Goal: Information Seeking & Learning: Learn about a topic

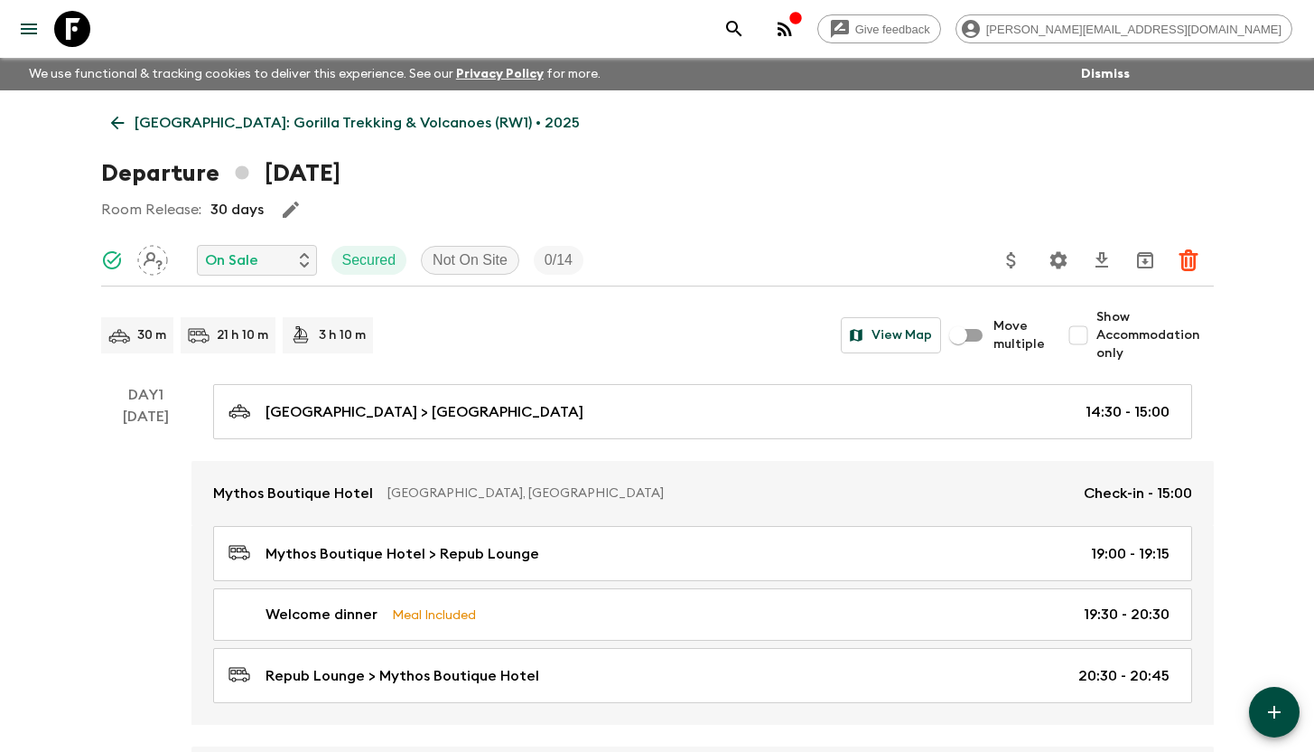
scroll to position [5103, 0]
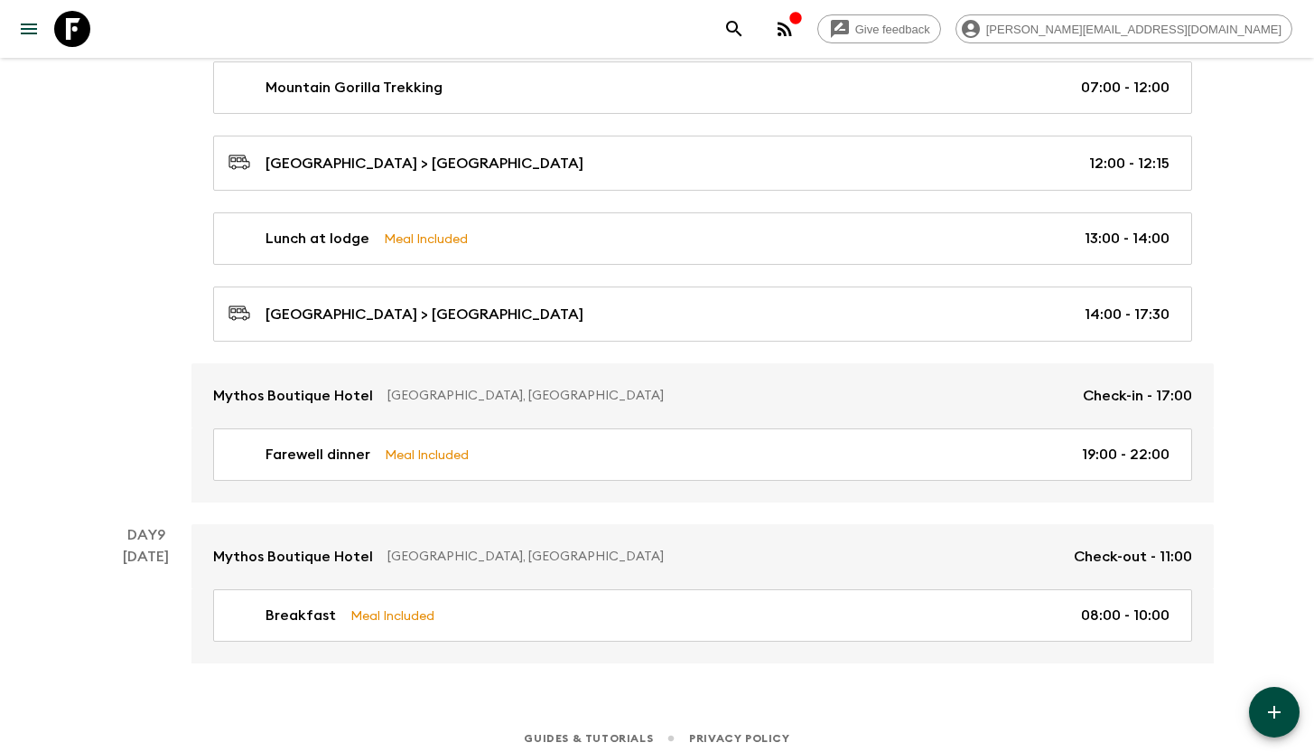
click at [76, 32] on icon at bounding box center [72, 29] width 36 height 36
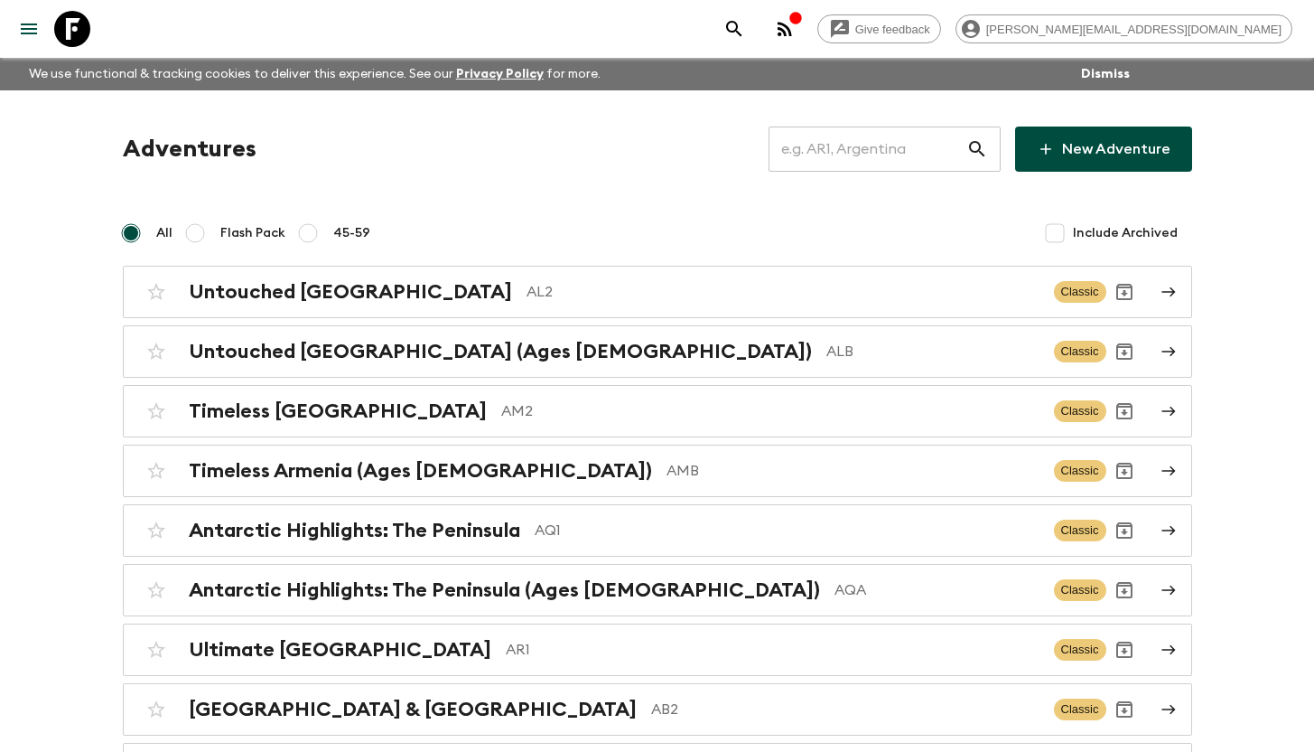
click at [887, 142] on input "text" at bounding box center [868, 149] width 198 height 51
click at [796, 31] on icon "button" at bounding box center [785, 29] width 22 height 22
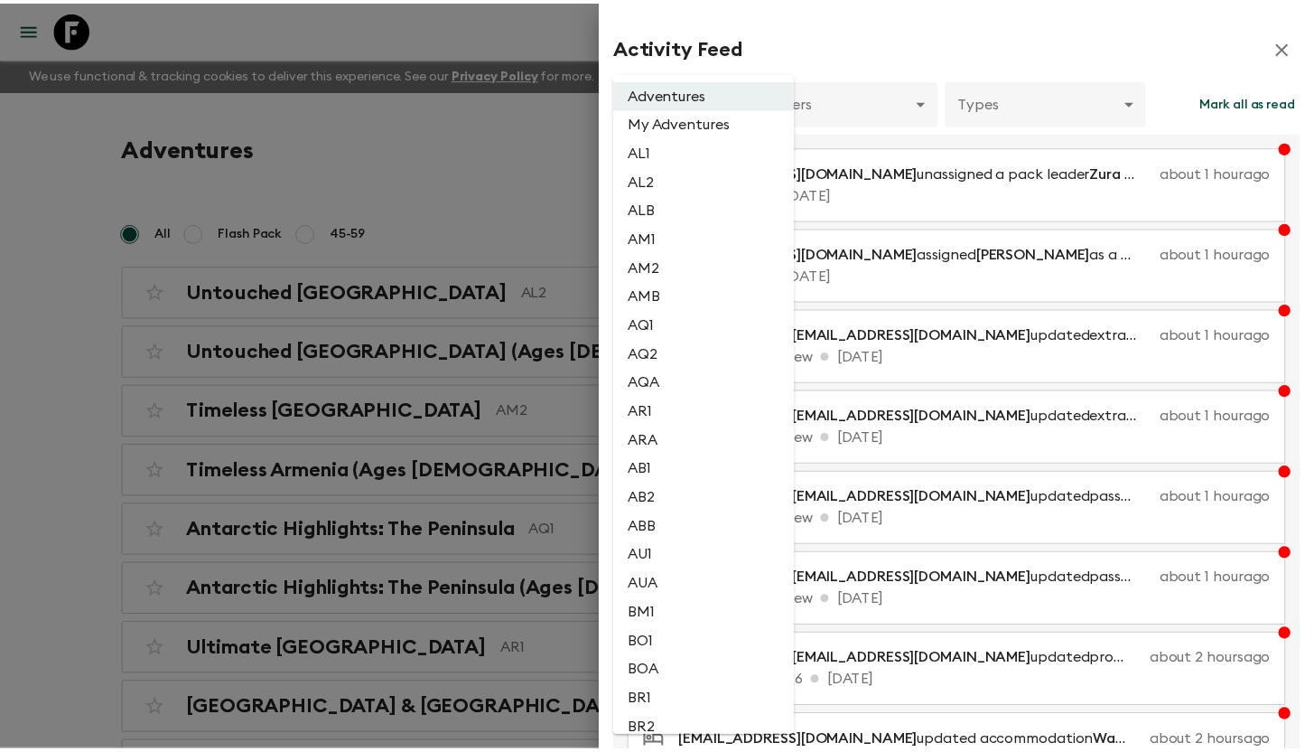
scroll to position [2801, 0]
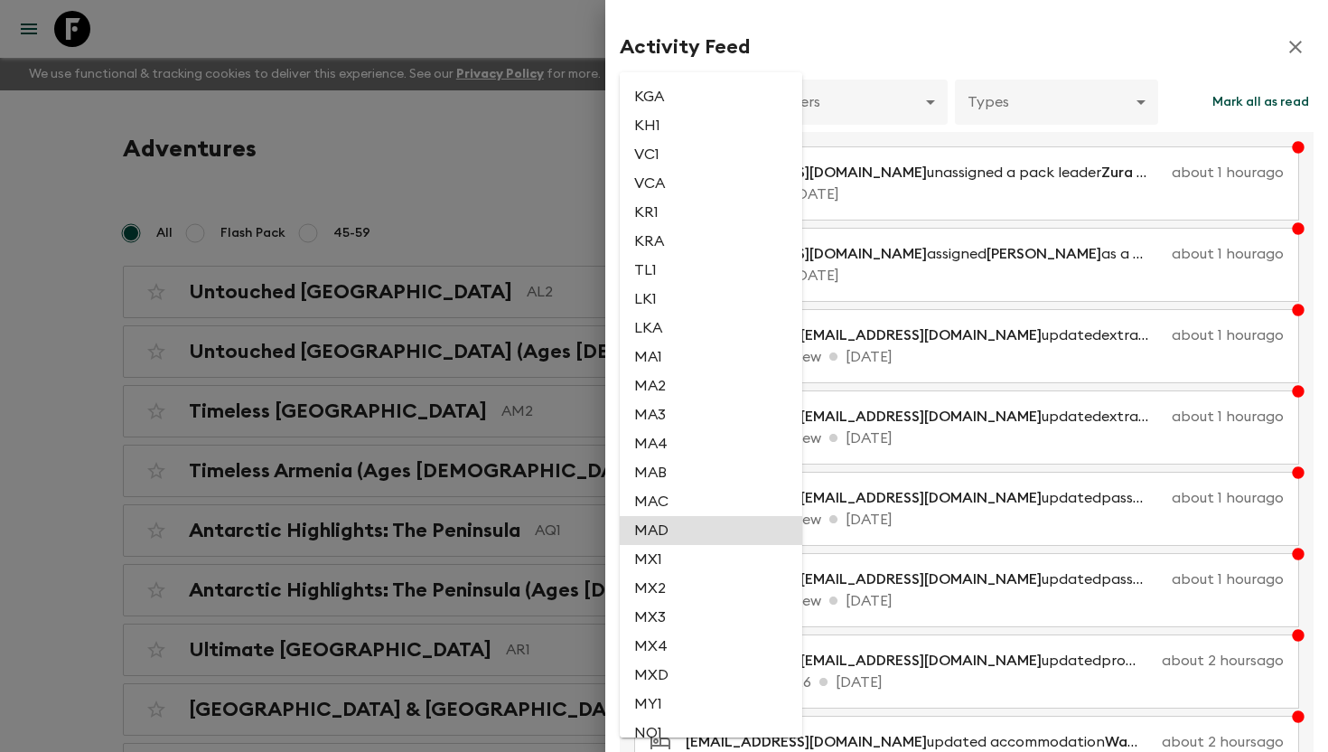
click at [681, 545] on li "MAD" at bounding box center [711, 530] width 182 height 29
type input "c3a9871f-ee94-4a32-ae99-b8460aa64baa"
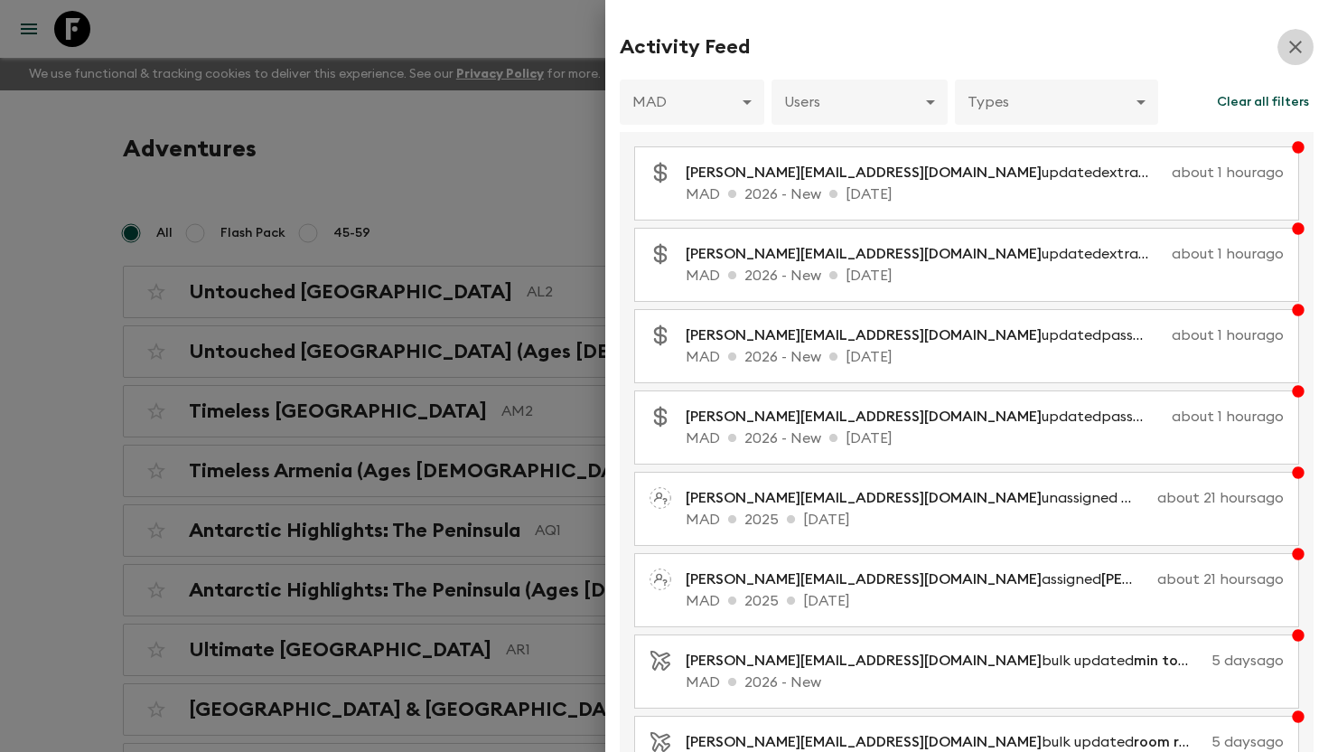
click at [1284, 47] on icon "button" at bounding box center [1295, 47] width 22 height 22
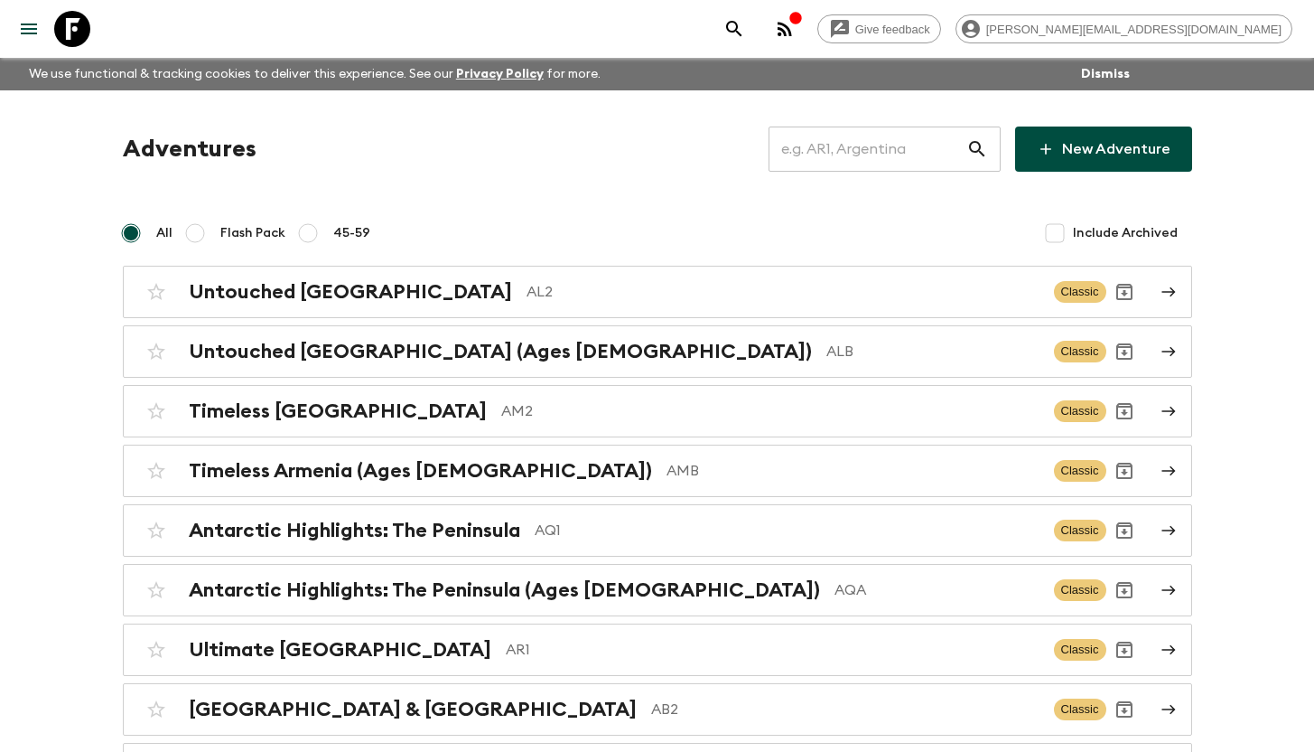
click at [899, 151] on input "text" at bounding box center [868, 149] width 198 height 51
click at [853, 151] on input "text" at bounding box center [868, 149] width 198 height 51
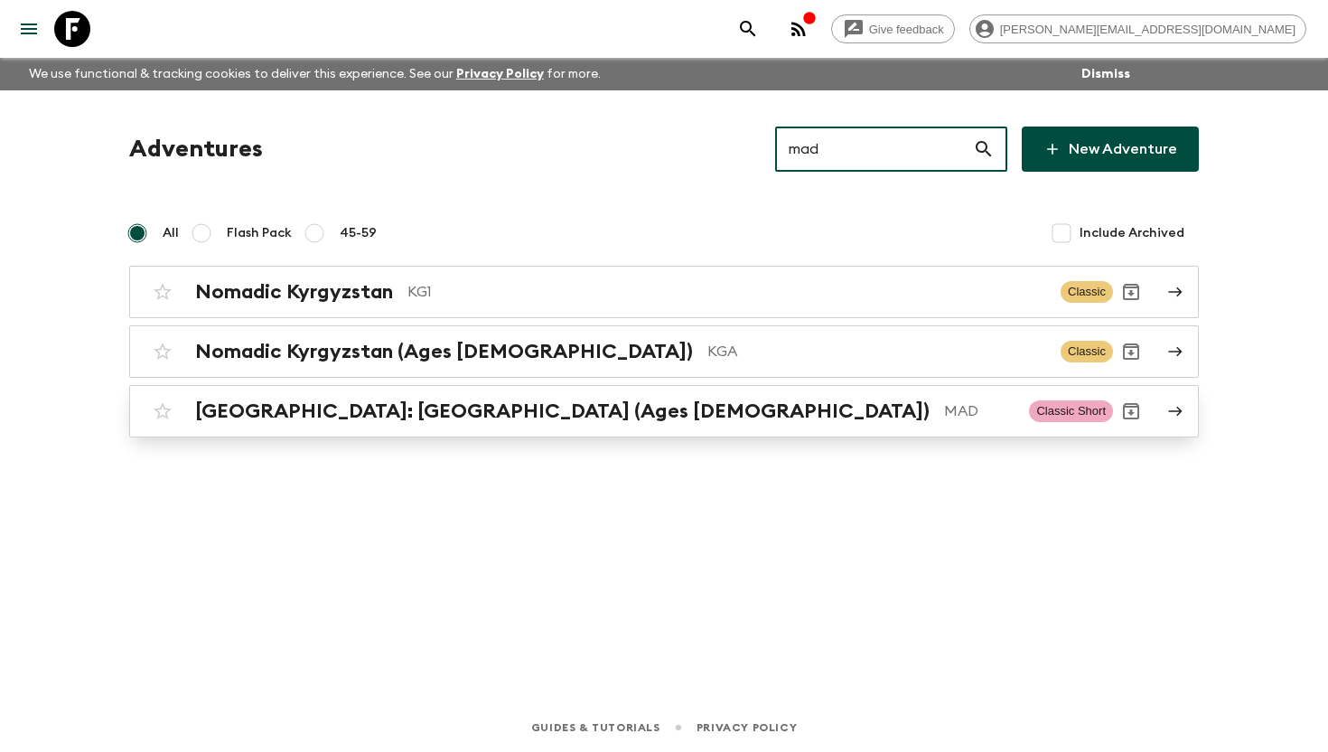
type input "mad"
click at [512, 407] on div "[GEOGRAPHIC_DATA]: [GEOGRAPHIC_DATA] (Ages [DEMOGRAPHIC_DATA]) MAD" at bounding box center [604, 410] width 819 height 23
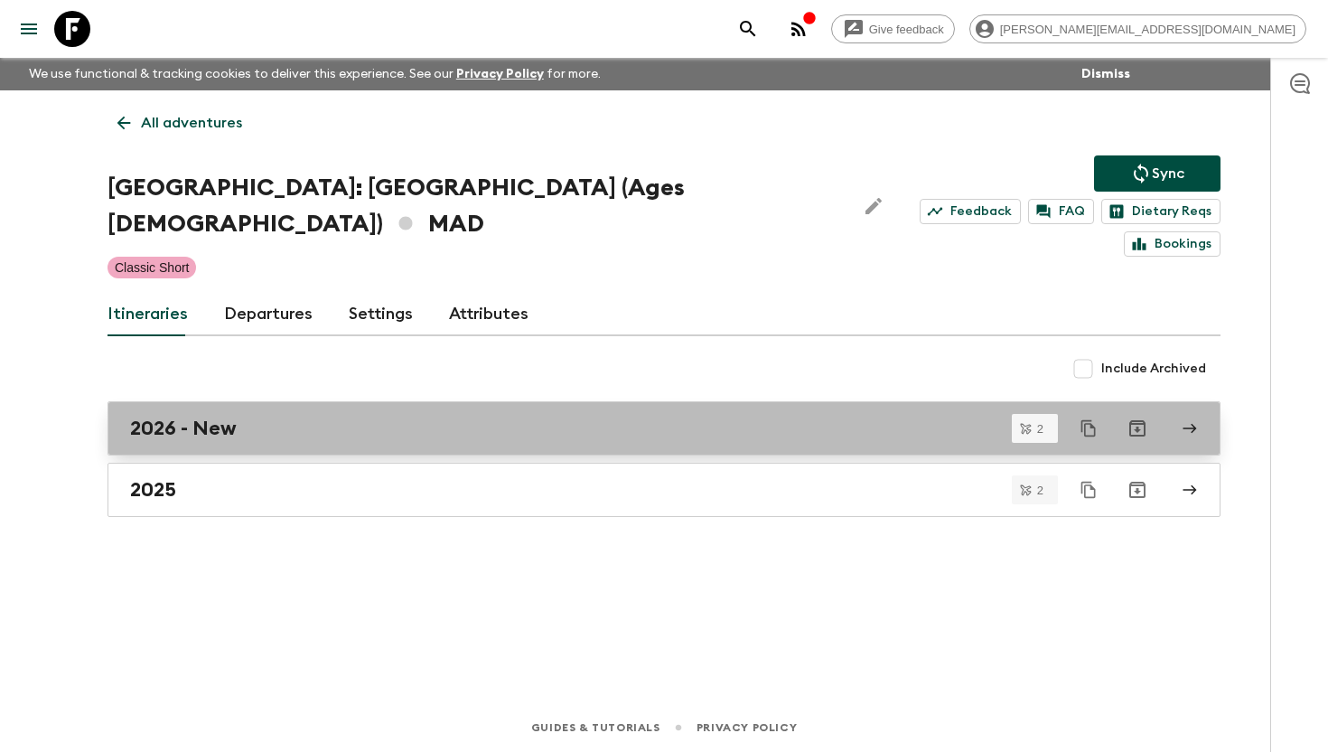
click at [263, 413] on link "2026 - New" at bounding box center [663, 428] width 1113 height 54
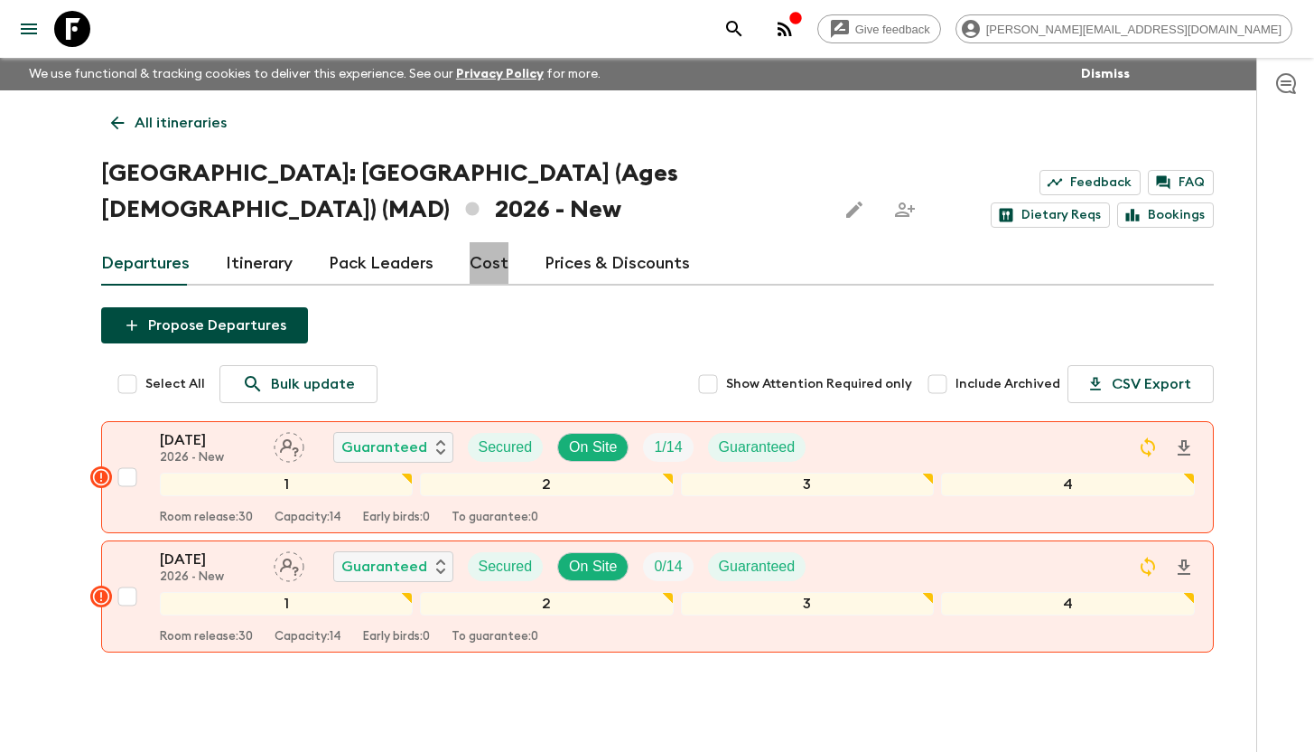
click at [485, 269] on link "Cost" at bounding box center [489, 263] width 39 height 43
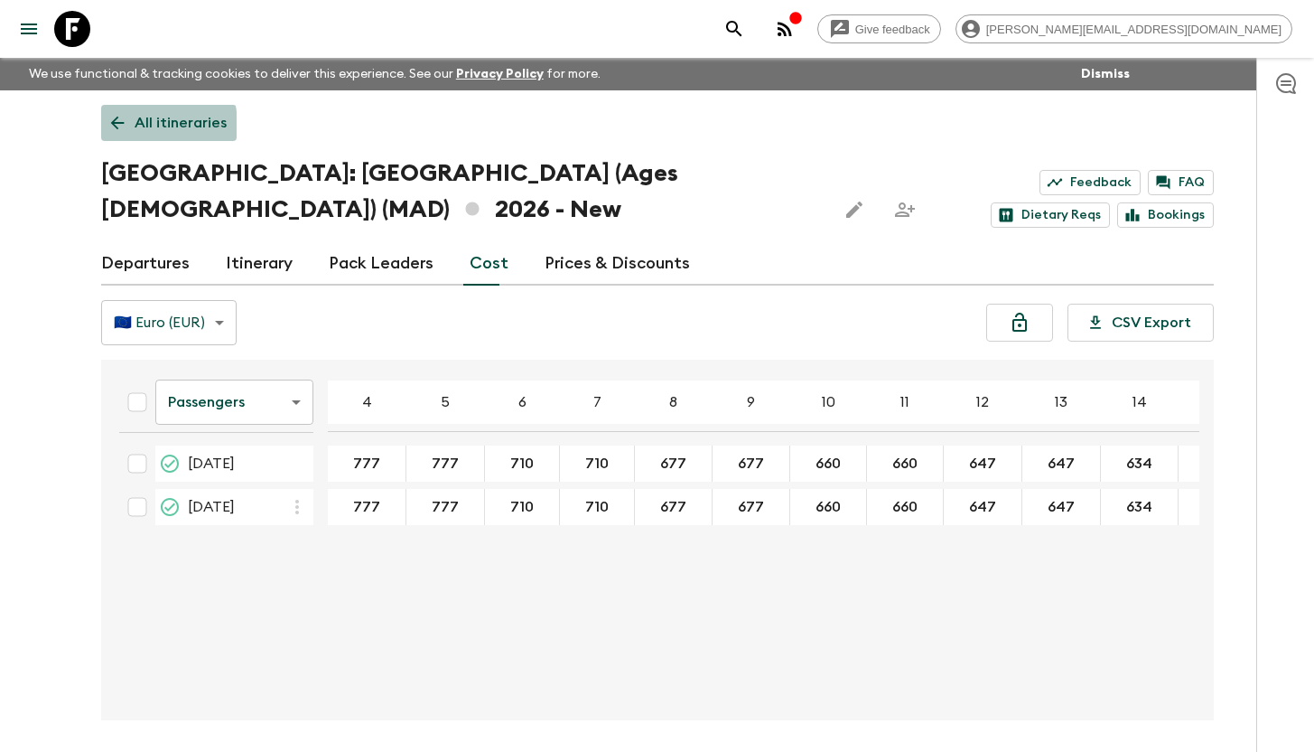
click at [111, 126] on icon at bounding box center [117, 123] width 20 height 20
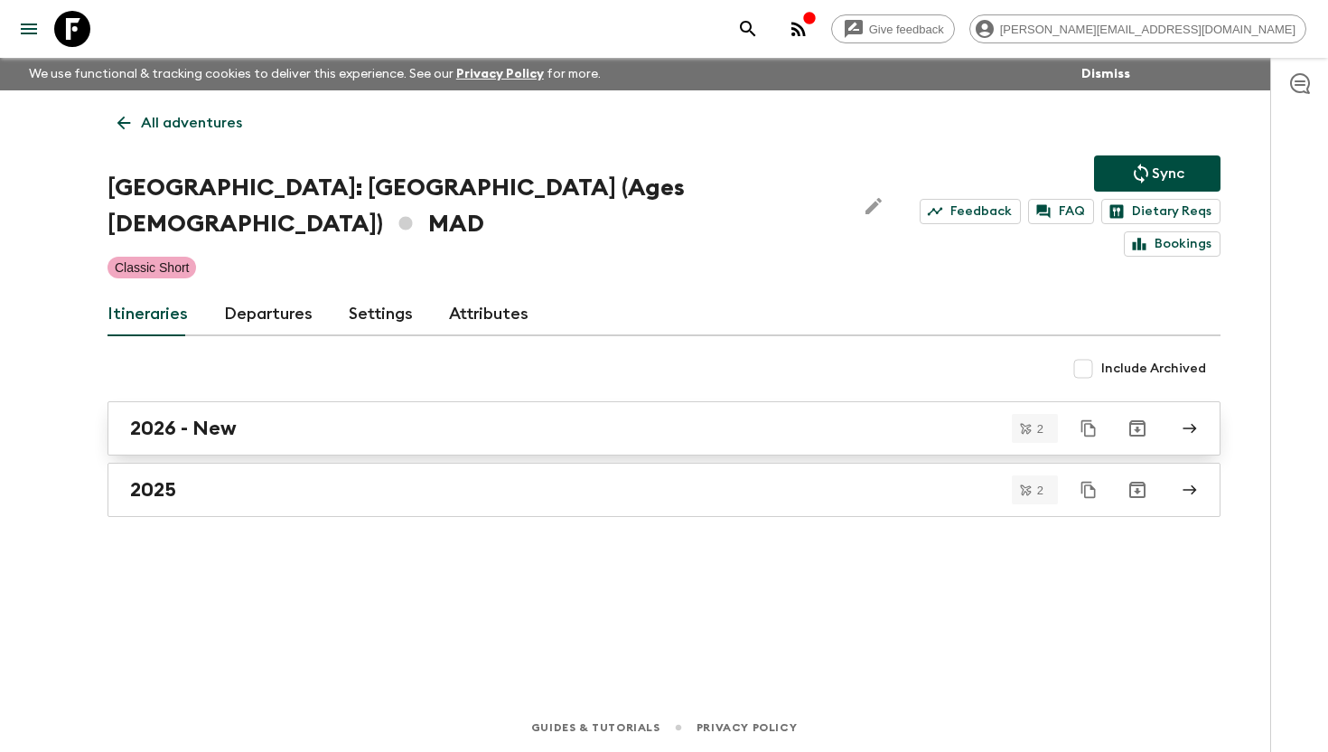
click at [235, 416] on h2 "2026 - New" at bounding box center [183, 427] width 107 height 23
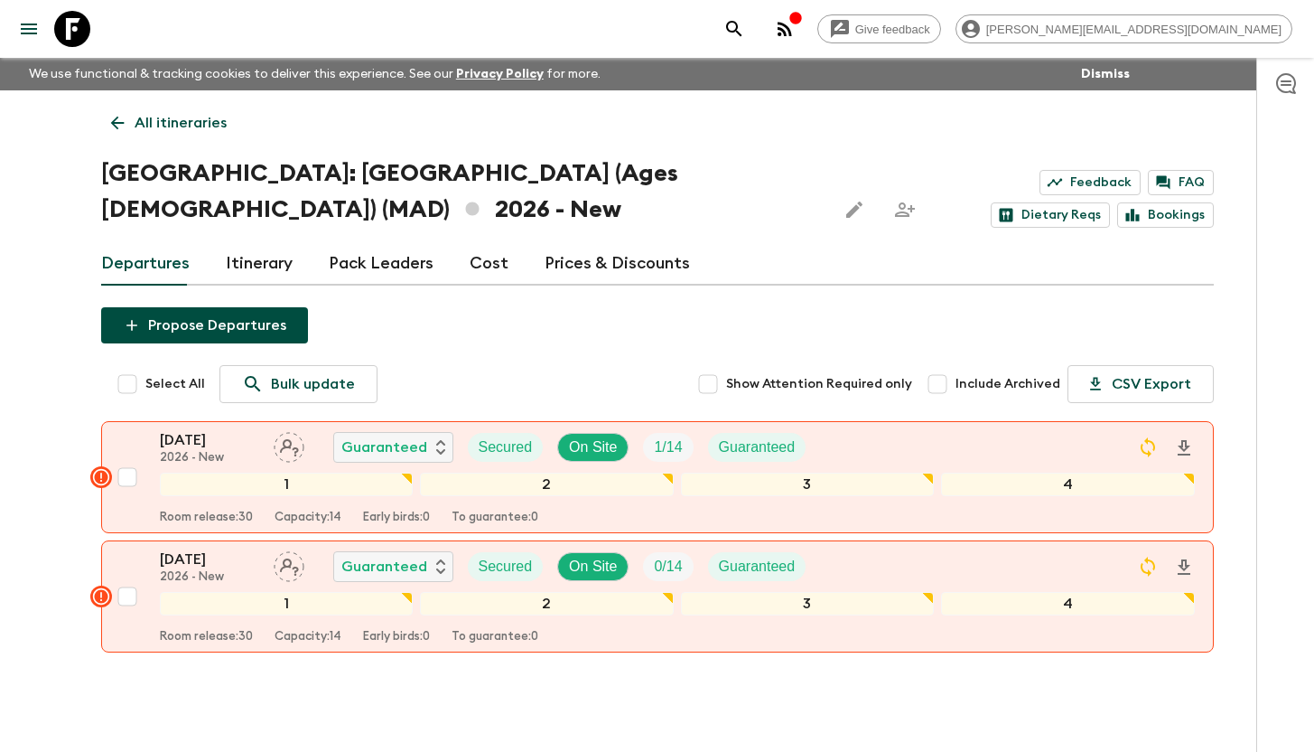
click at [133, 118] on link "All itineraries" at bounding box center [168, 123] width 135 height 36
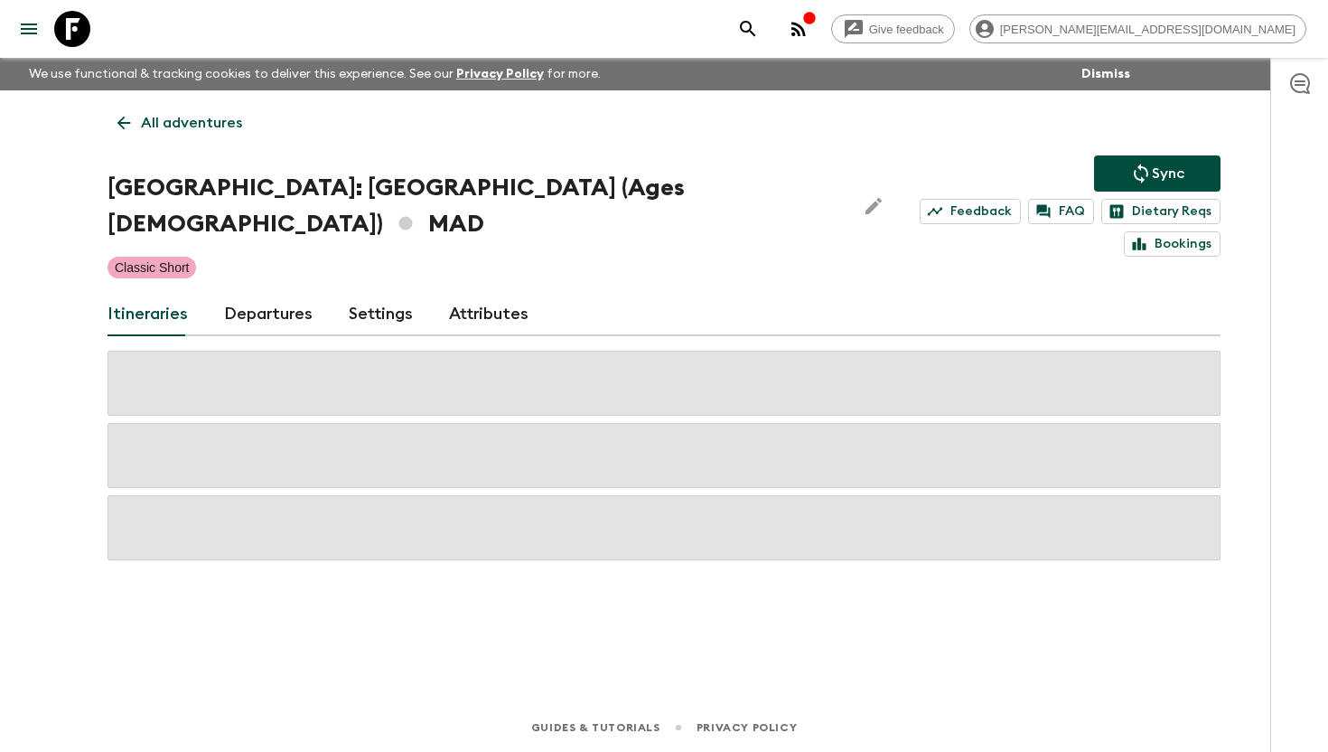
click at [81, 28] on icon at bounding box center [72, 29] width 36 height 36
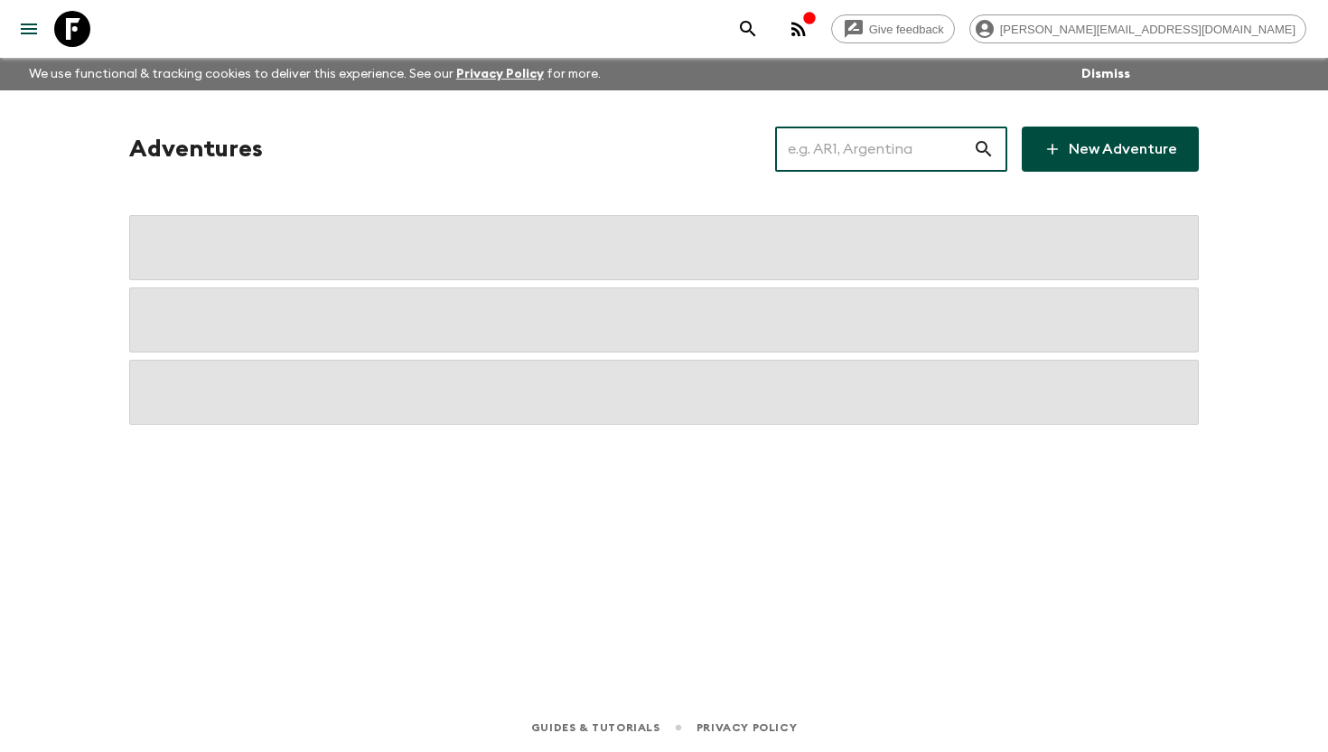
click at [873, 154] on input "text" at bounding box center [874, 149] width 198 height 51
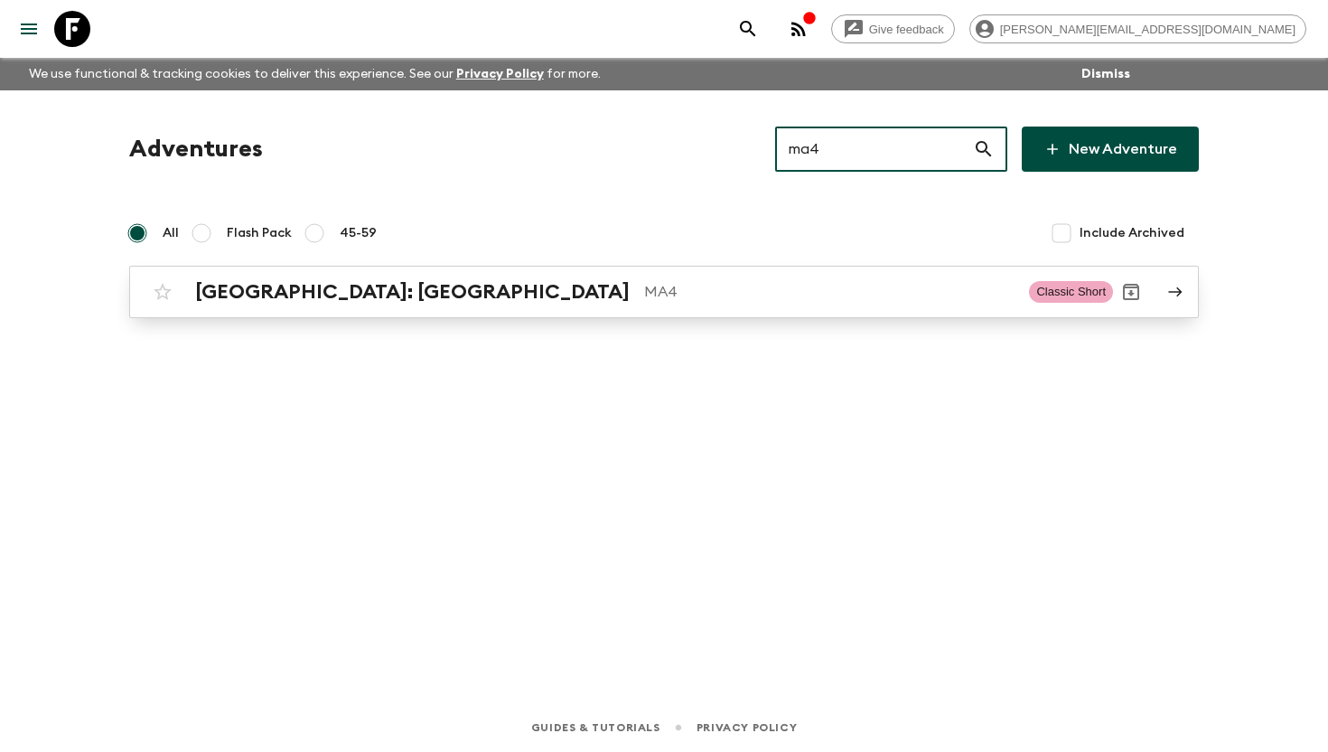
type input "ma4"
click at [393, 296] on div "[GEOGRAPHIC_DATA]: [GEOGRAPHIC_DATA] MA4" at bounding box center [604, 291] width 819 height 23
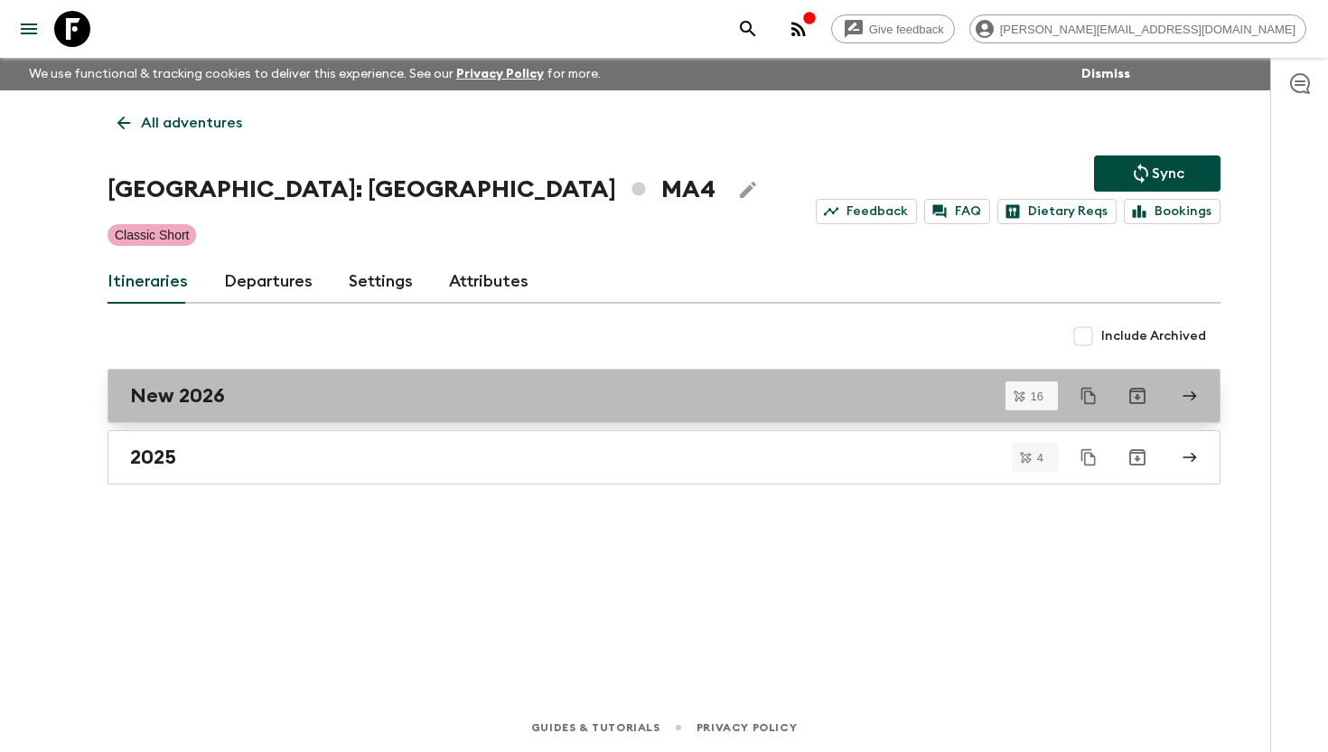
click at [238, 393] on div "New 2026" at bounding box center [646, 395] width 1033 height 23
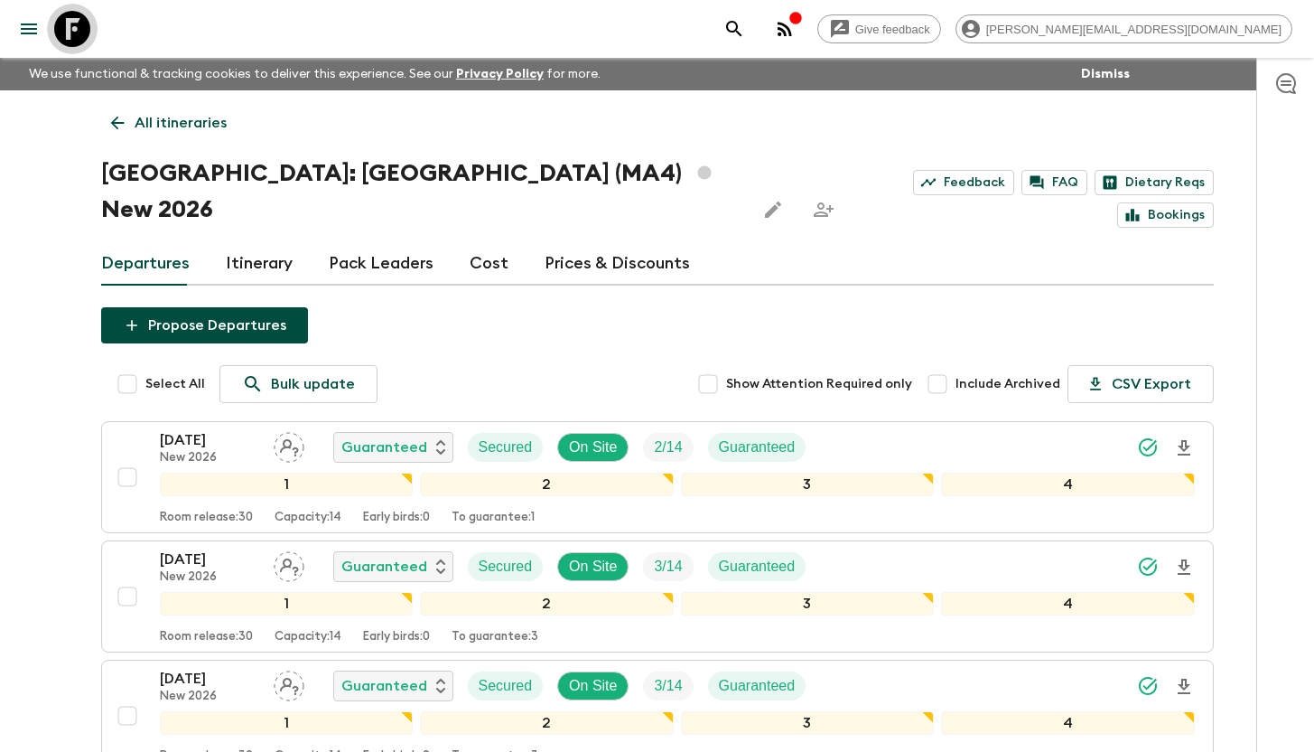
click at [82, 33] on icon at bounding box center [72, 29] width 36 height 36
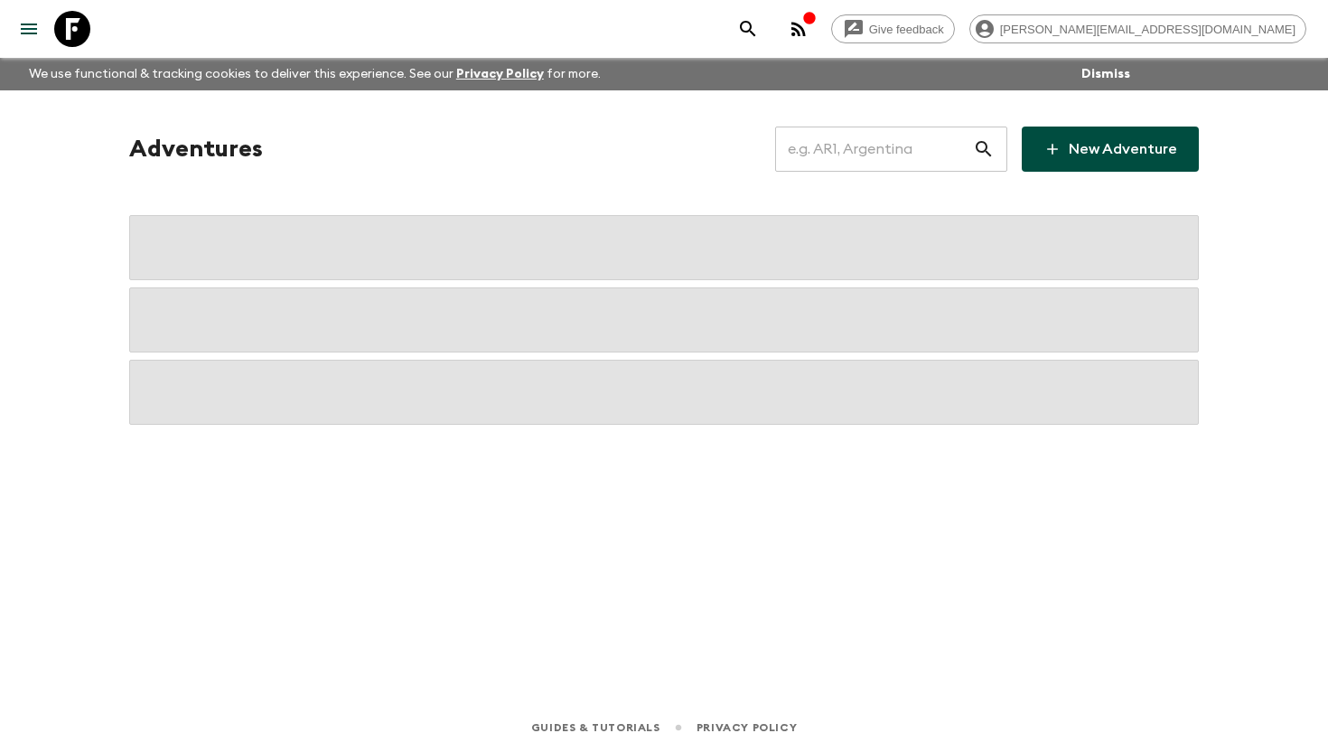
click at [884, 145] on input "text" at bounding box center [874, 149] width 198 height 51
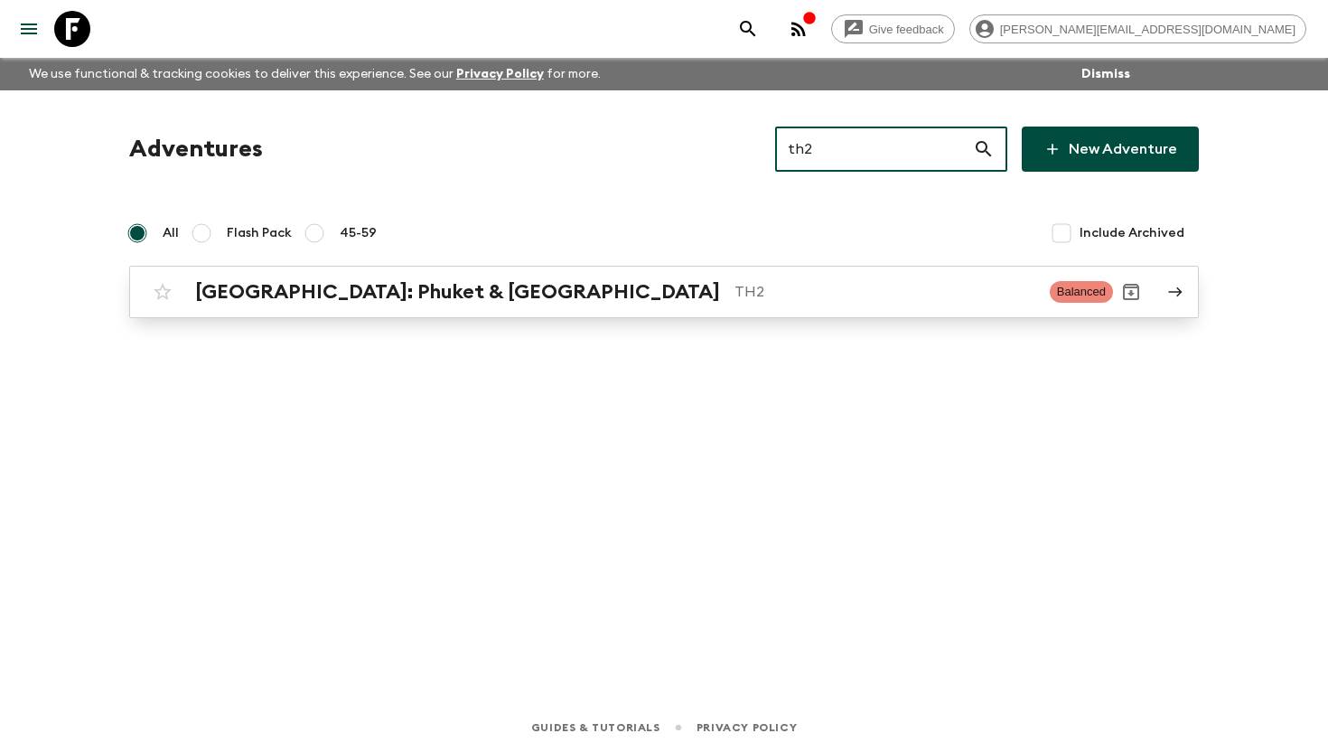
type input "th2"
click at [288, 290] on h2 "[GEOGRAPHIC_DATA]: Phuket & [GEOGRAPHIC_DATA]" at bounding box center [457, 291] width 525 height 23
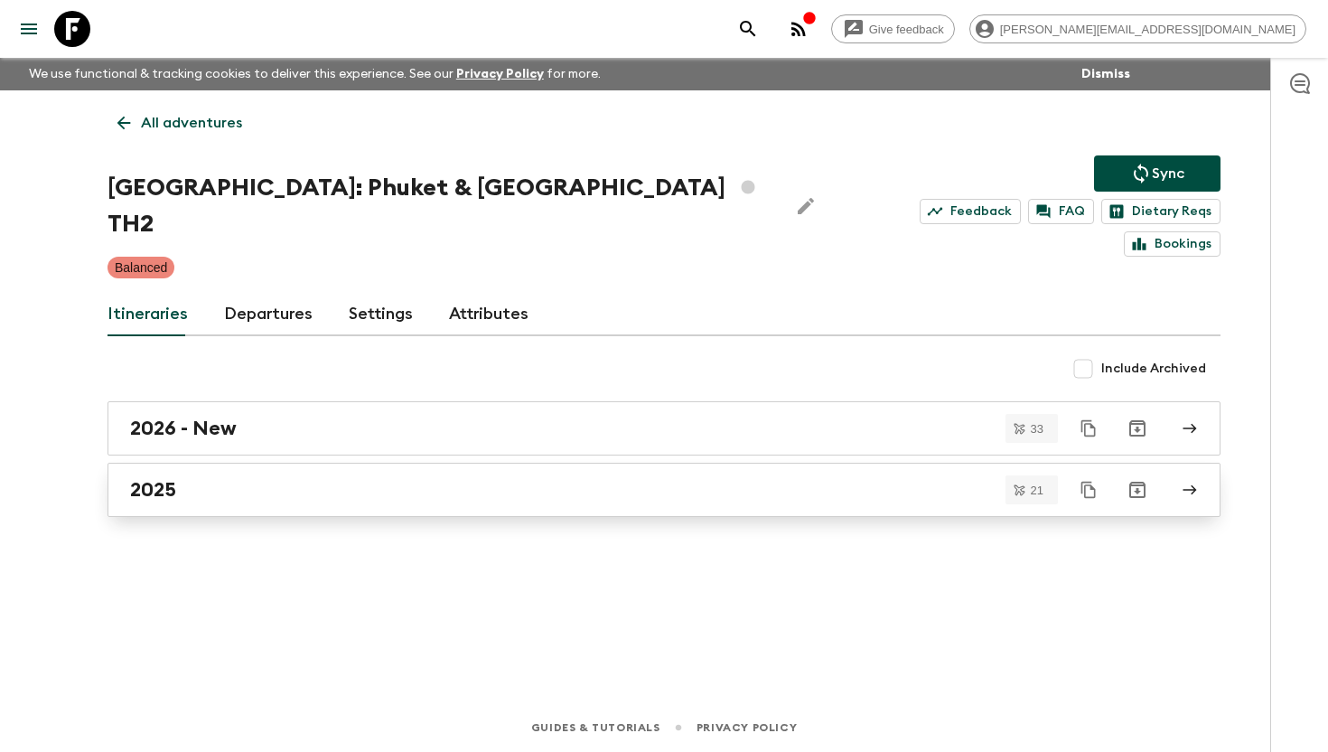
click at [171, 478] on h2 "2025" at bounding box center [153, 489] width 46 height 23
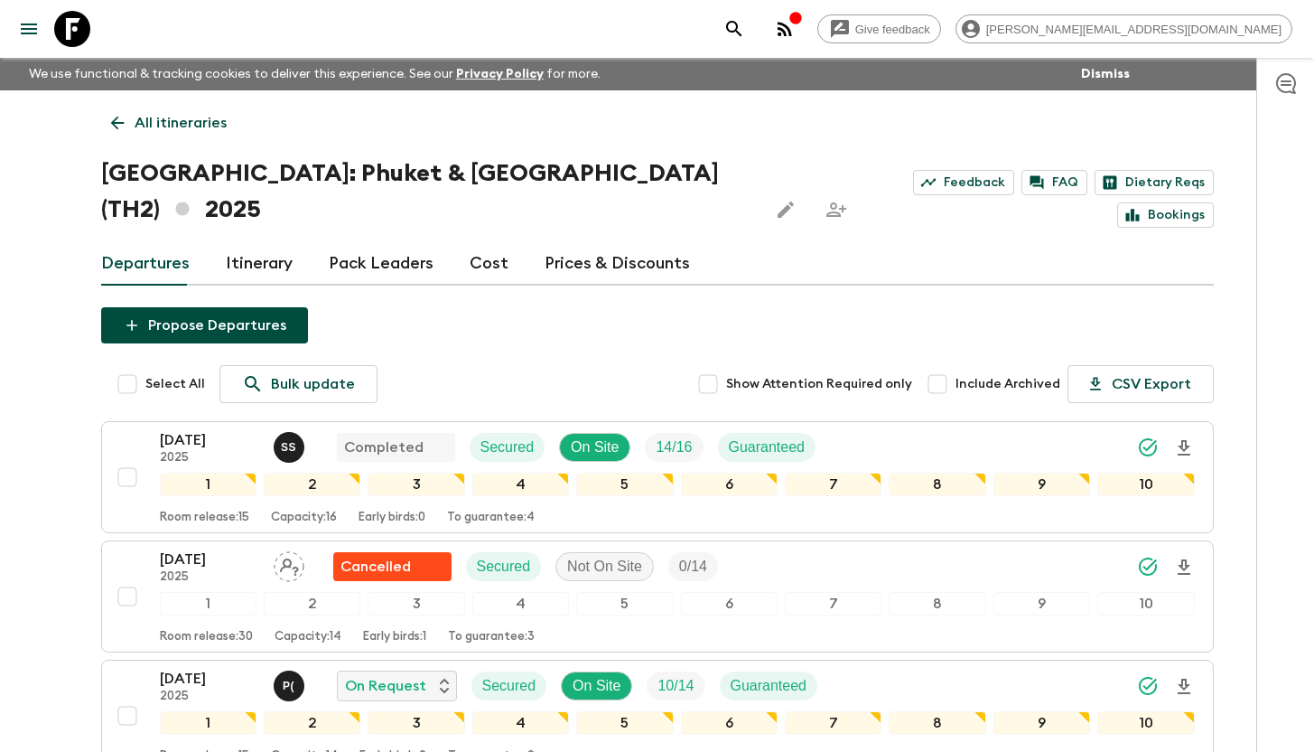
click at [108, 120] on icon at bounding box center [117, 123] width 20 height 20
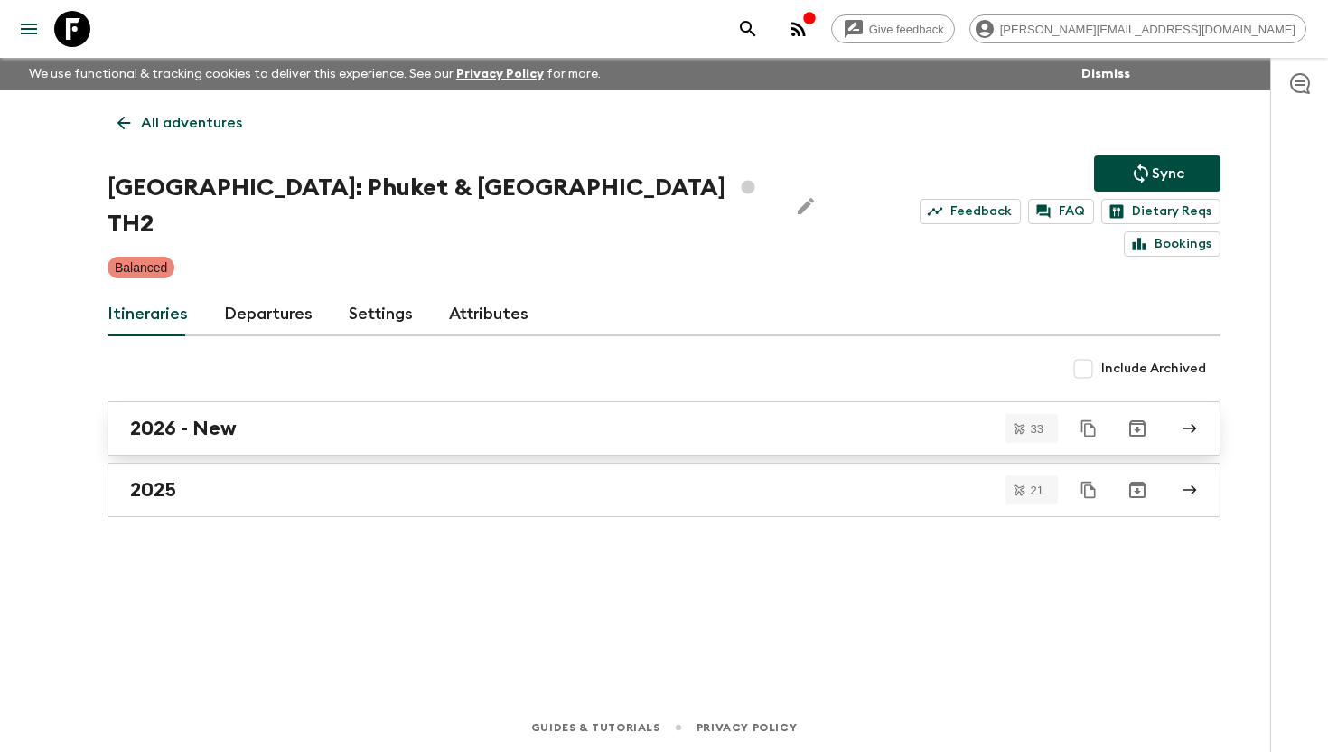
click at [182, 416] on h2 "2026 - New" at bounding box center [183, 427] width 107 height 23
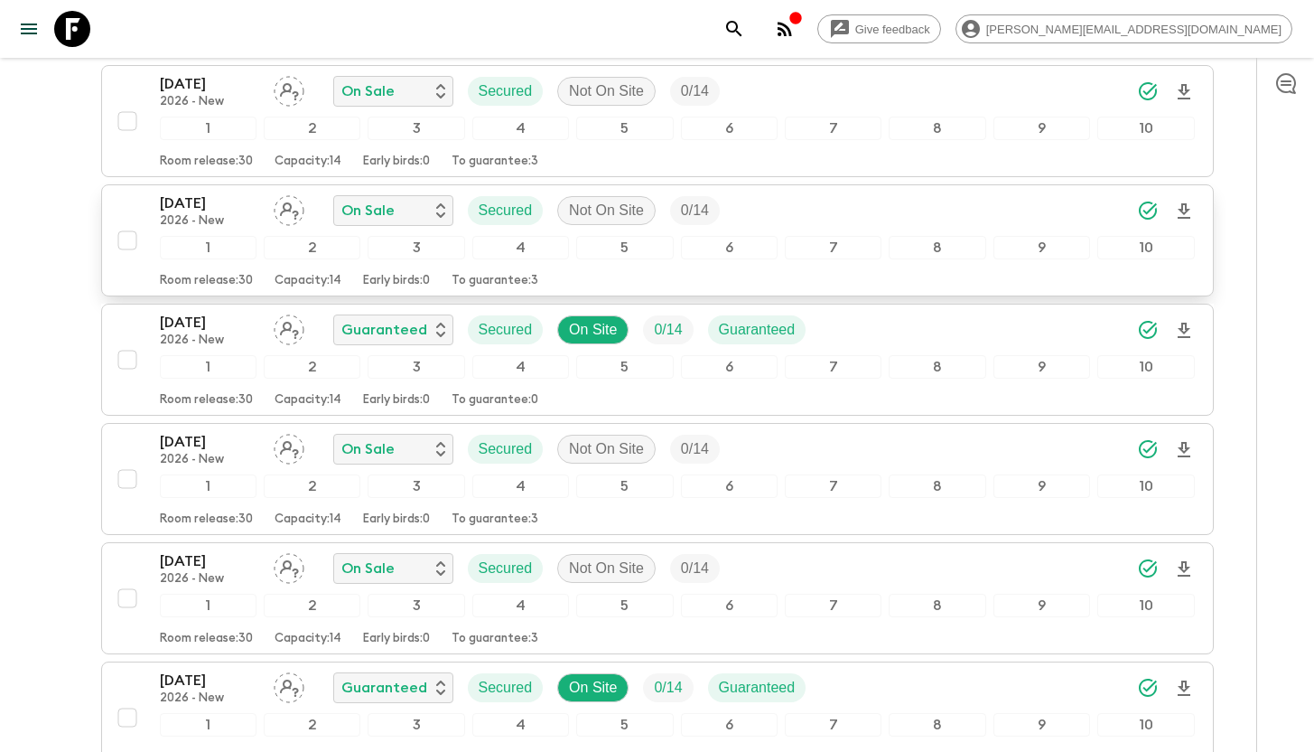
scroll to position [3528, 0]
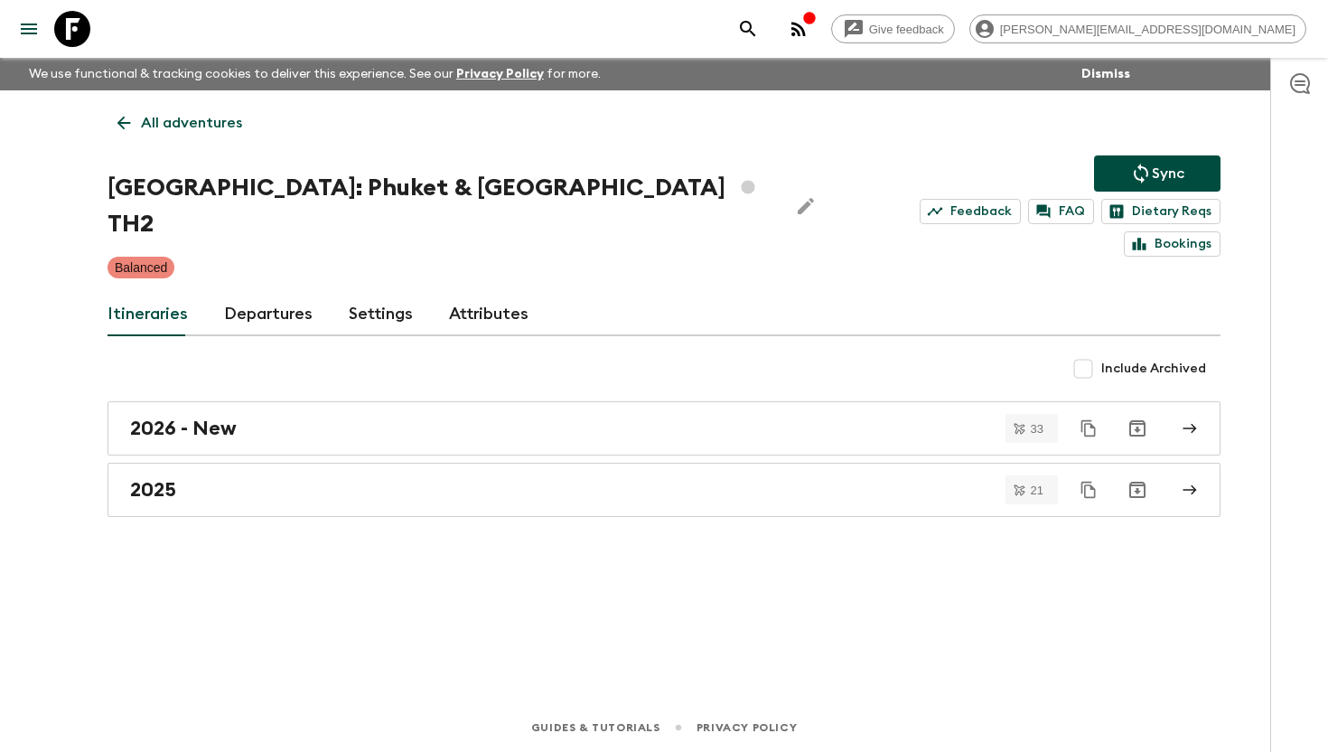
click at [70, 26] on icon at bounding box center [72, 29] width 36 height 36
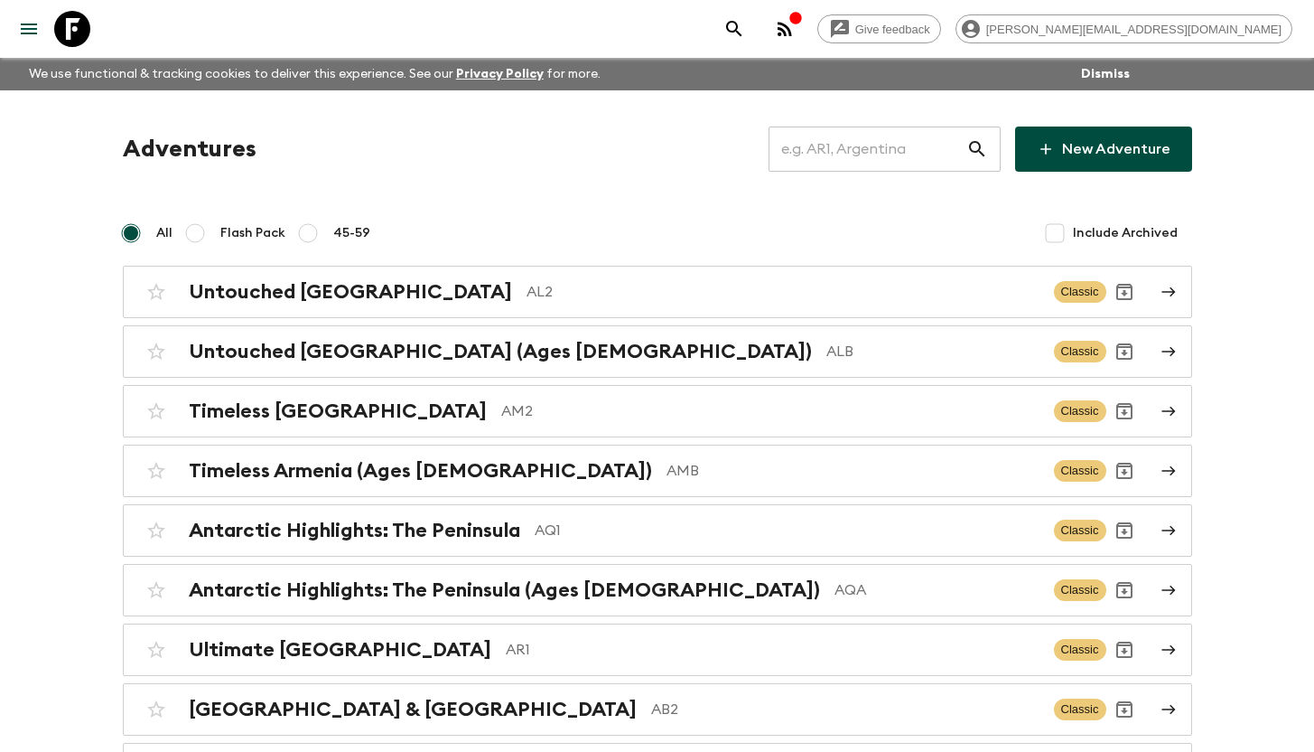
click at [820, 141] on input "text" at bounding box center [868, 149] width 198 height 51
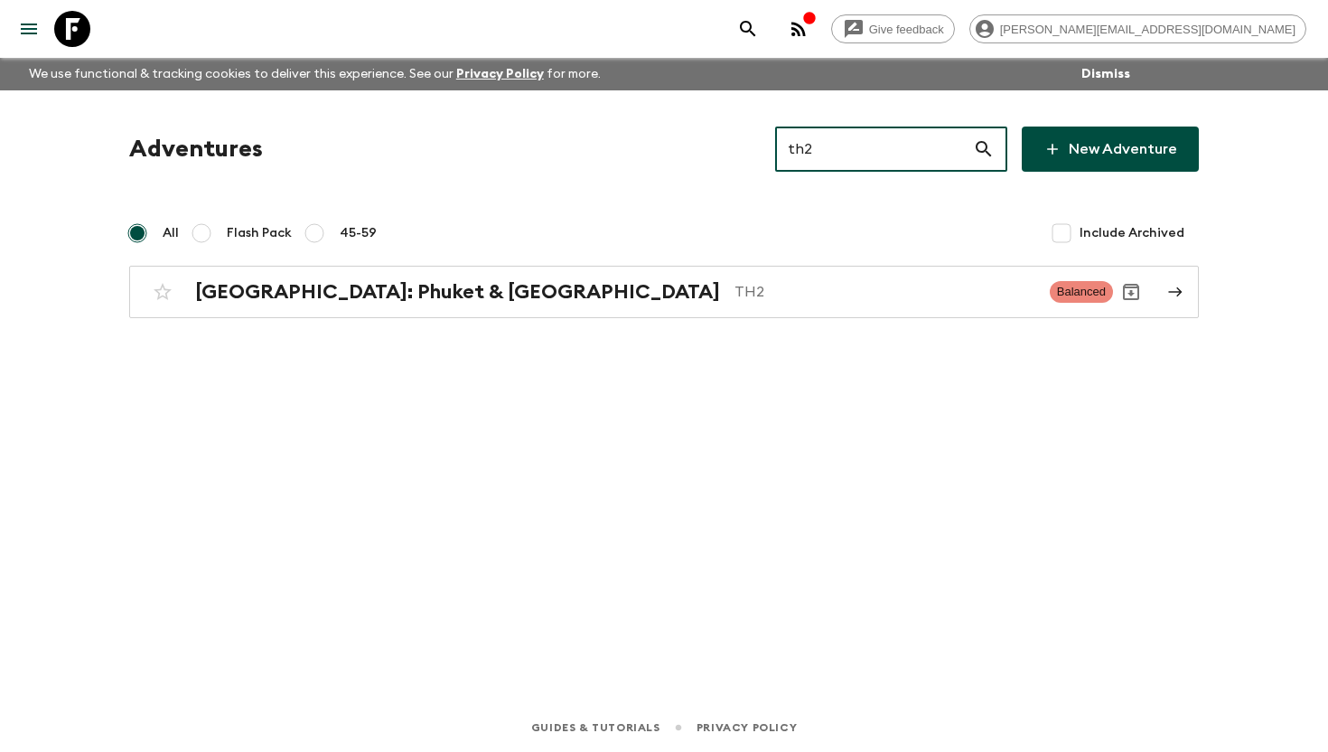
type input "th2"
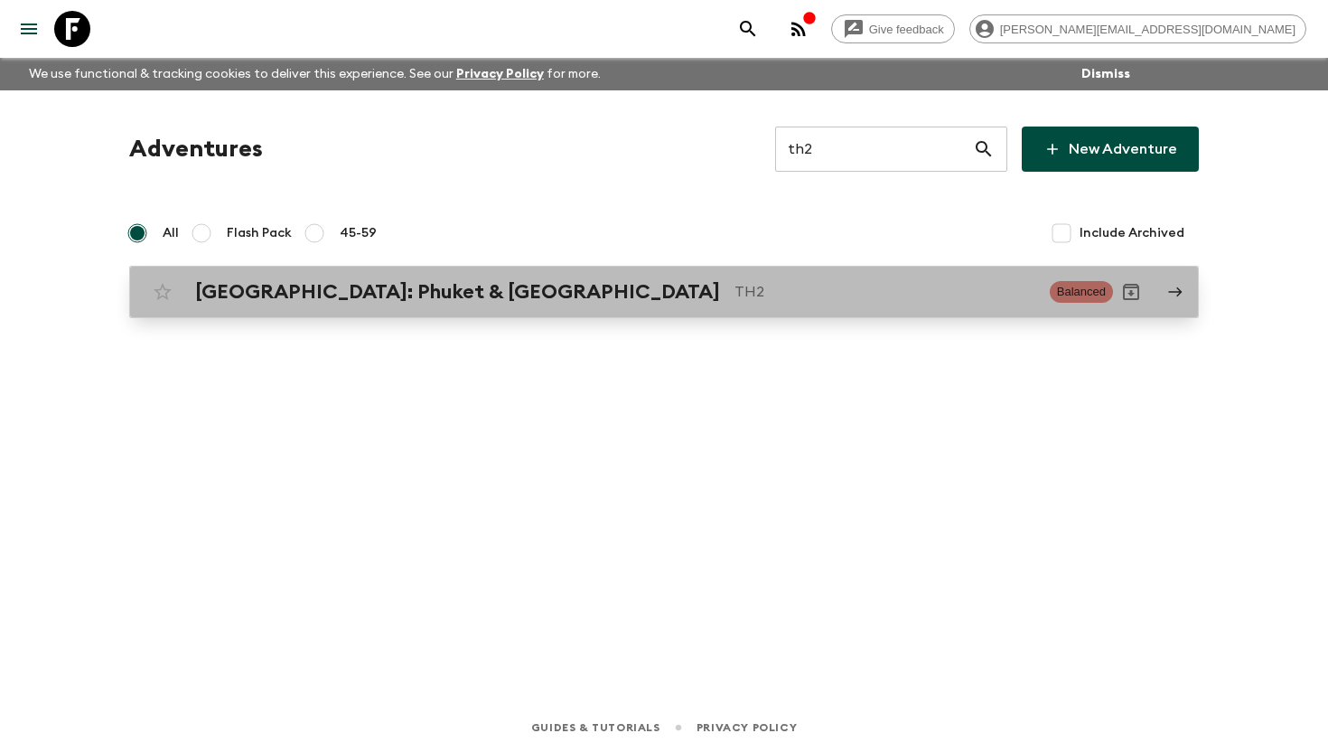
click at [440, 301] on h2 "[GEOGRAPHIC_DATA]: Phuket & [GEOGRAPHIC_DATA]" at bounding box center [457, 291] width 525 height 23
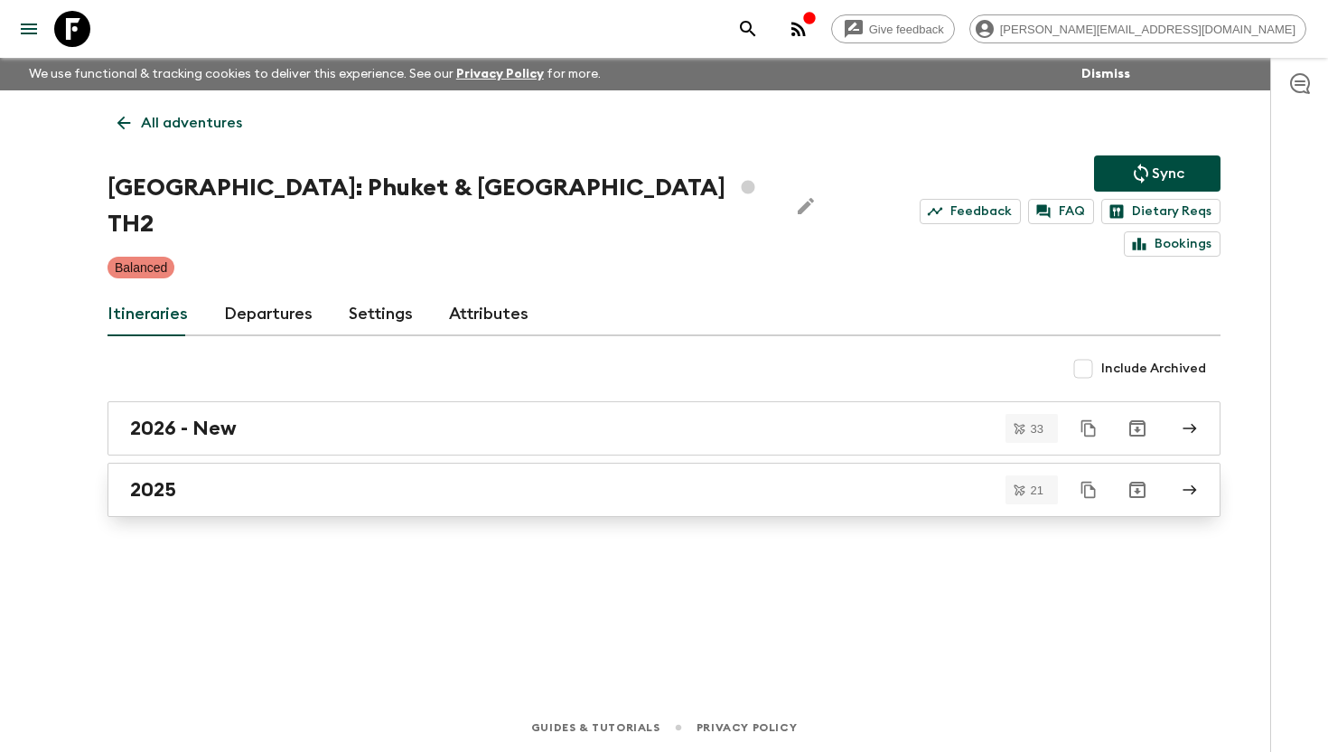
click at [192, 478] on div "2025" at bounding box center [646, 489] width 1033 height 23
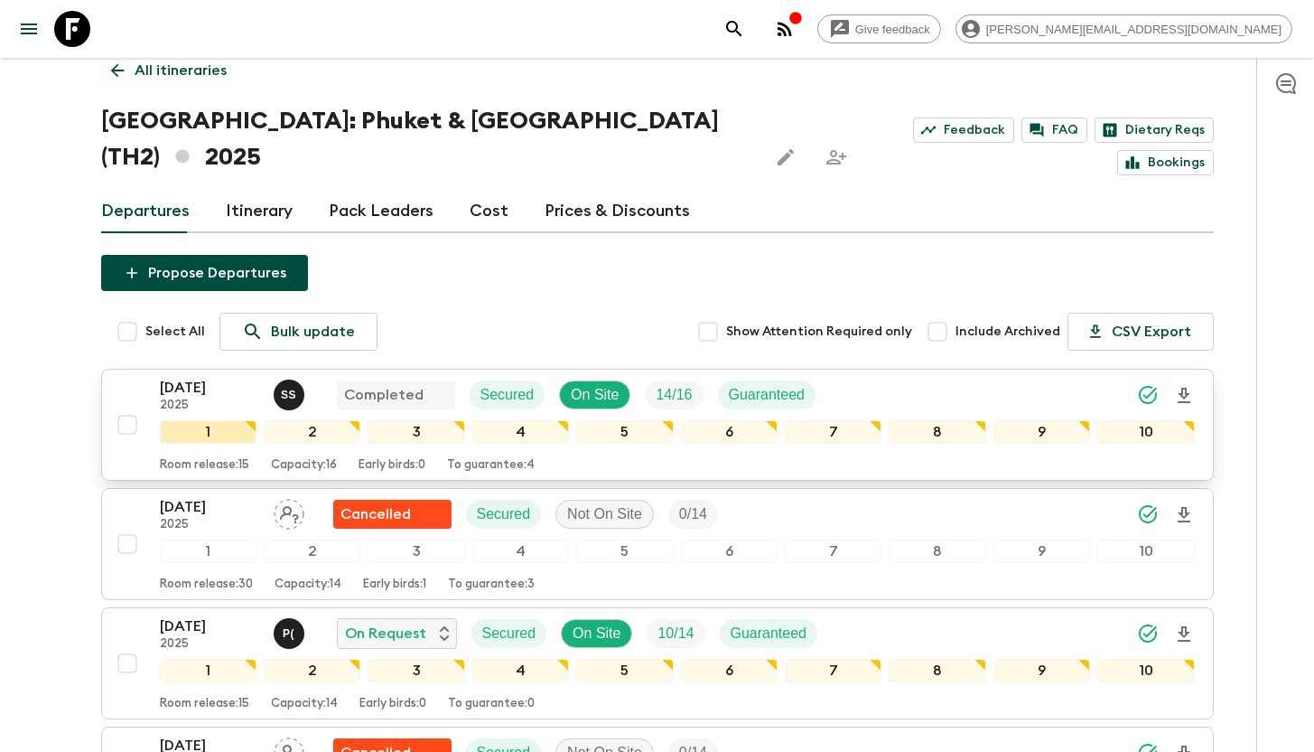
scroll to position [70, 0]
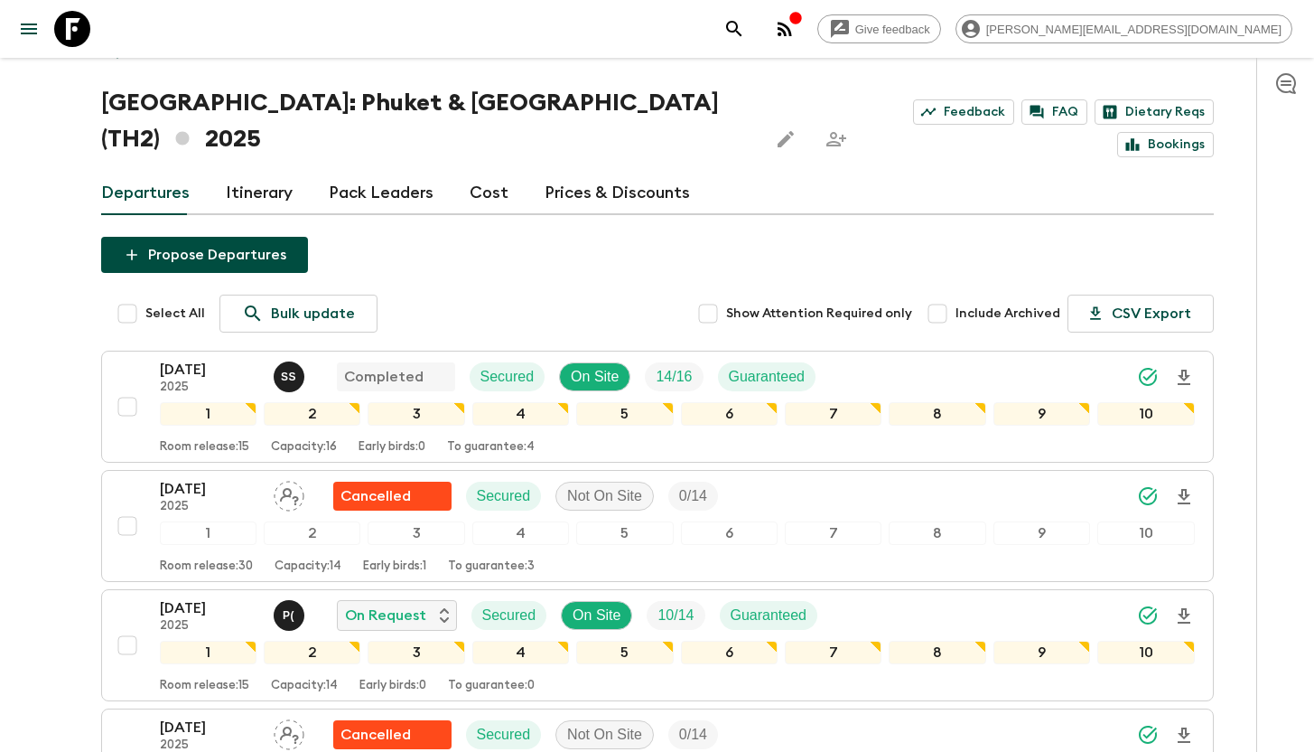
click at [276, 172] on link "Itinerary" at bounding box center [259, 193] width 67 height 43
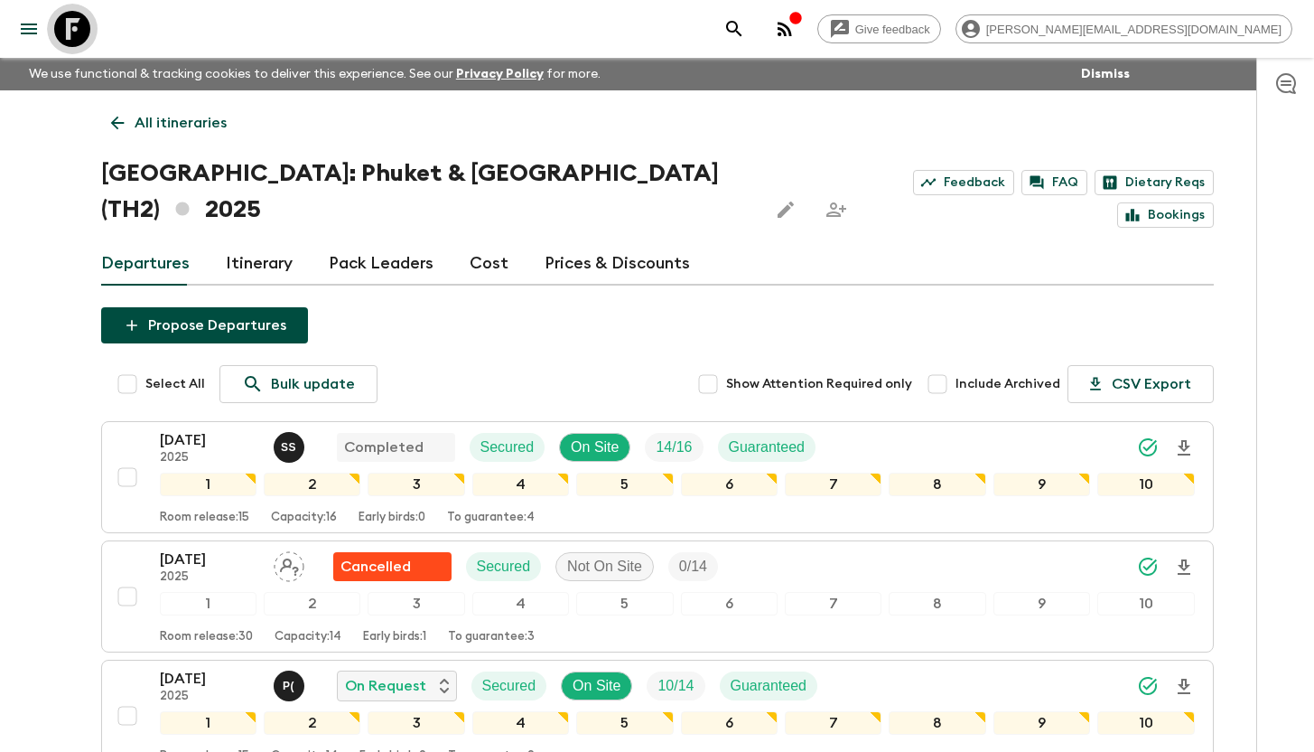
click at [94, 41] on link at bounding box center [72, 29] width 51 height 51
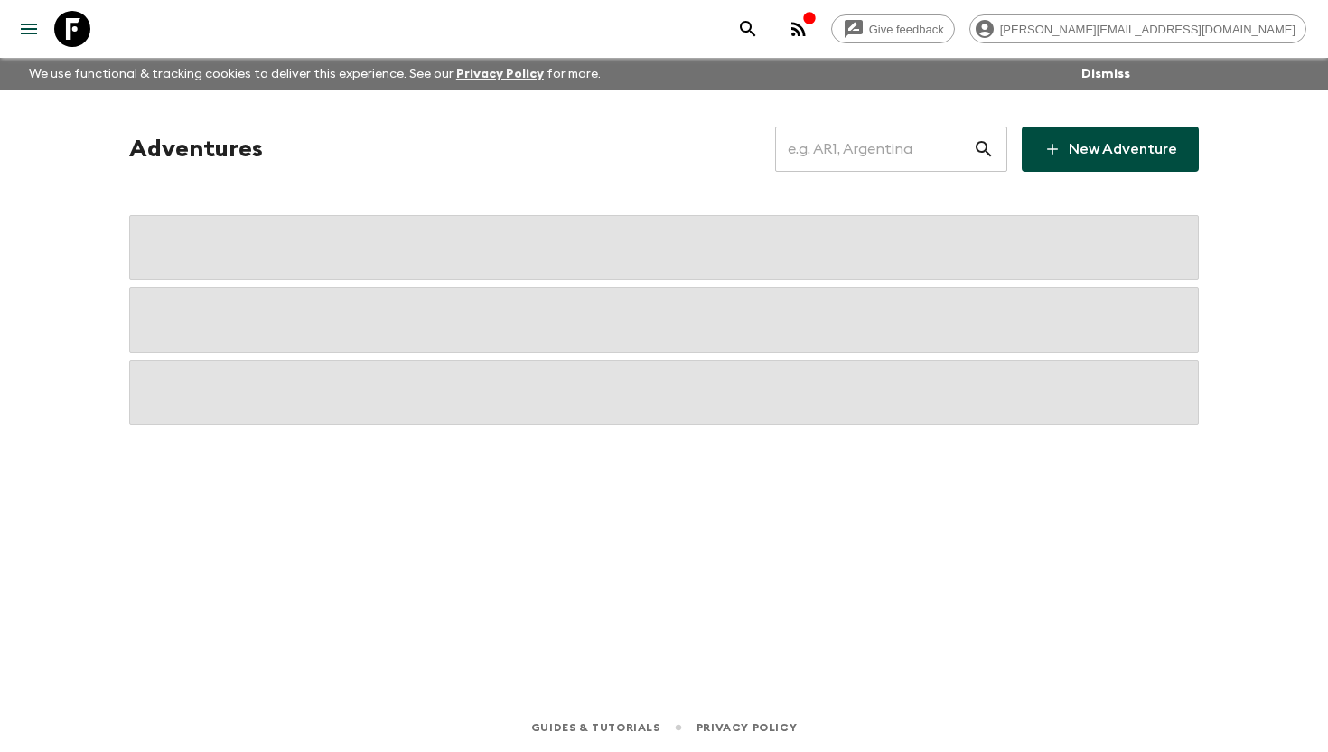
click at [885, 148] on input "text" at bounding box center [874, 149] width 198 height 51
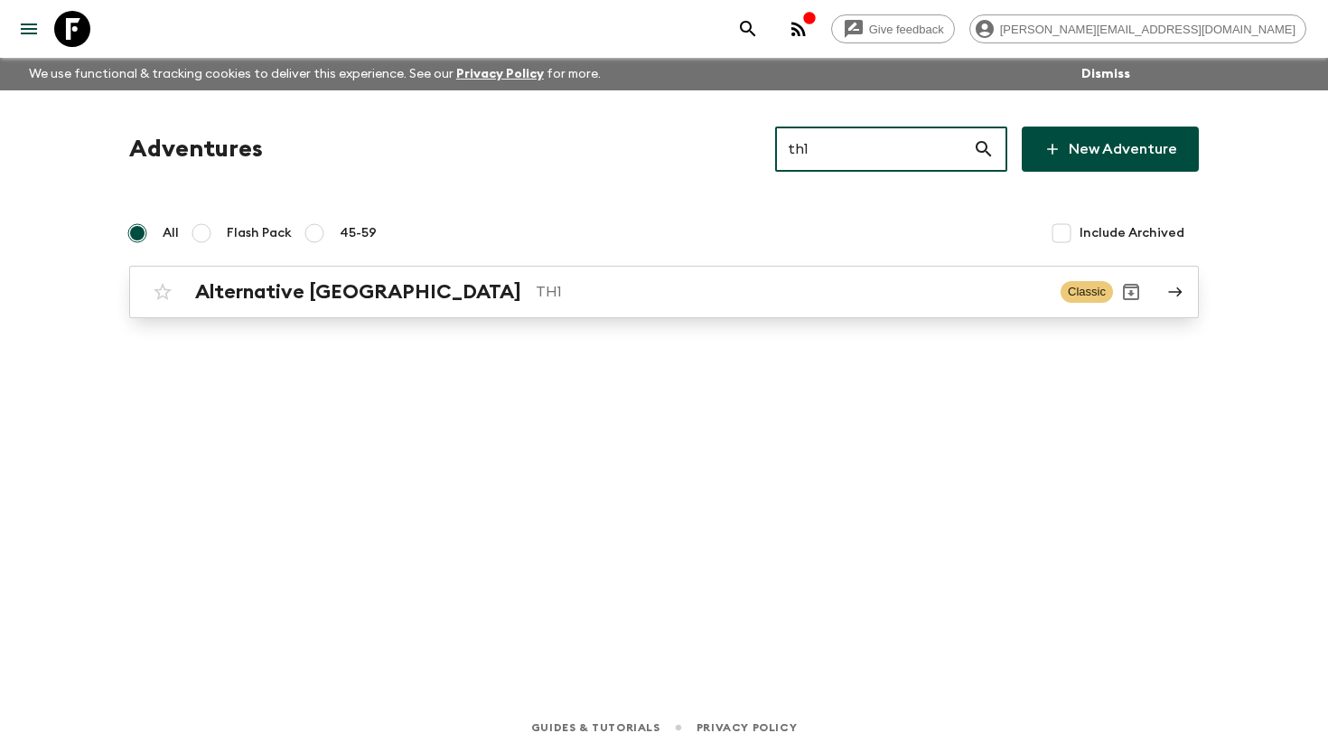
type input "th1"
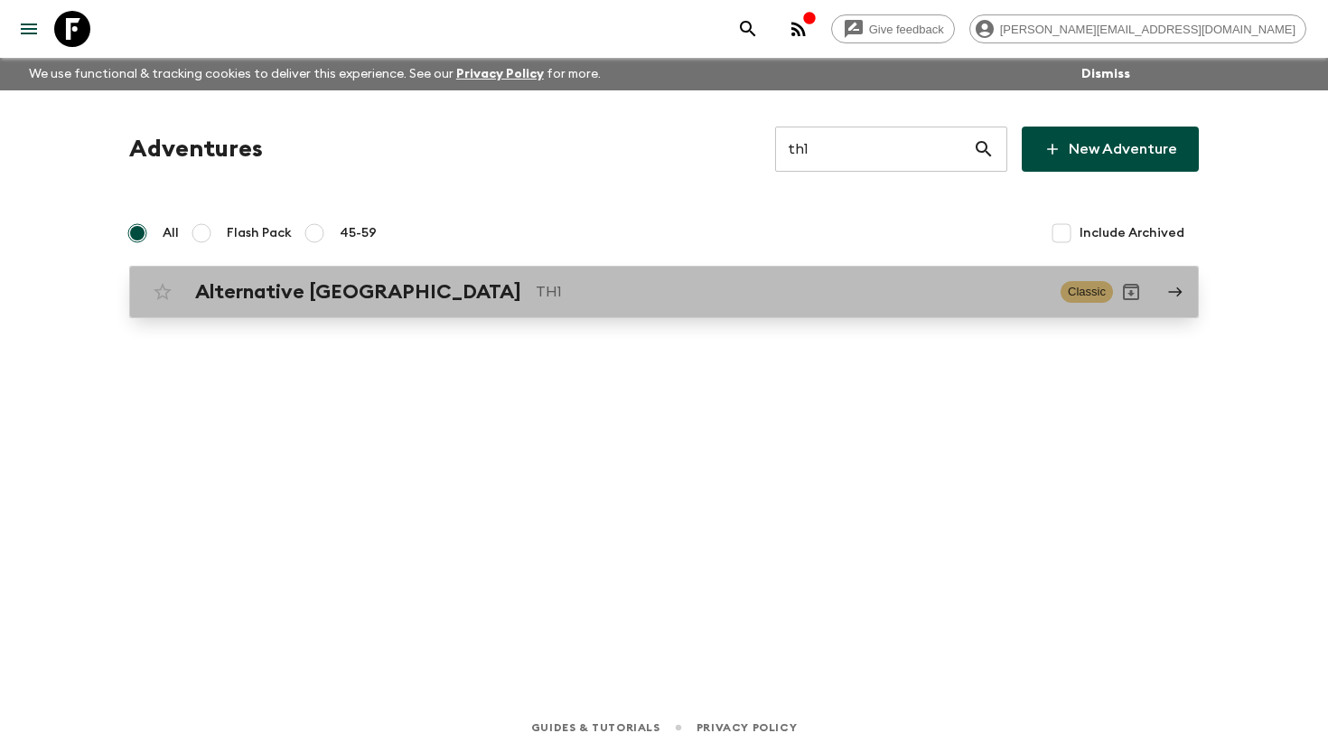
click at [329, 300] on h2 "Alternative [GEOGRAPHIC_DATA]" at bounding box center [358, 291] width 326 height 23
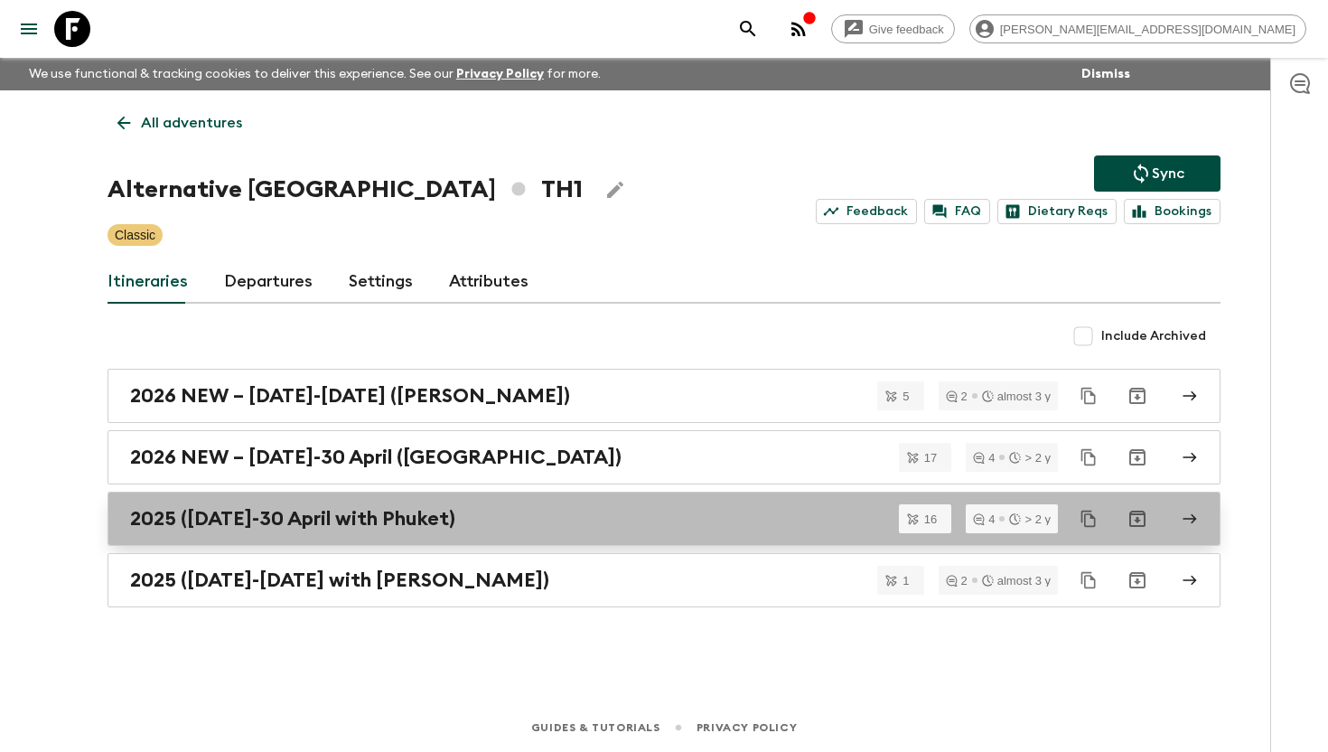
click at [345, 519] on h2 "2025 ([DATE]-30 April with Phuket)" at bounding box center [292, 518] width 325 height 23
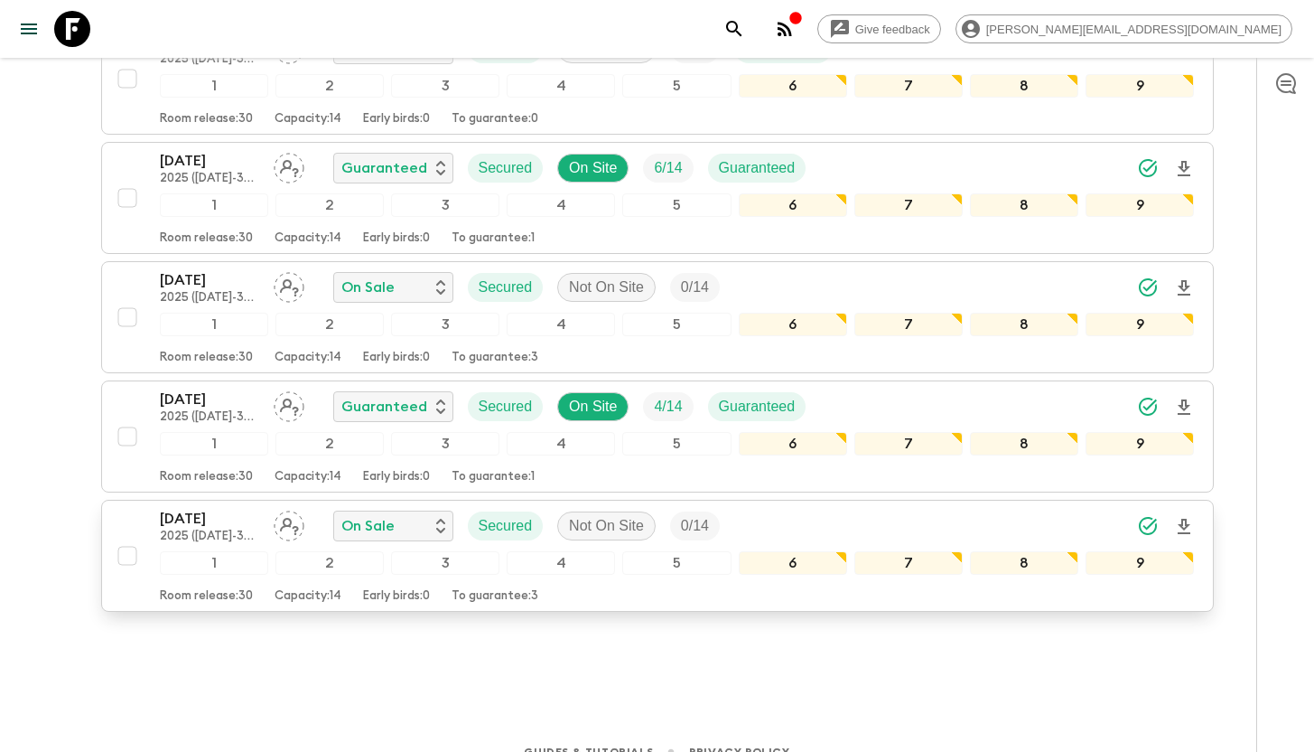
scroll to position [1708, 0]
